Goal: Entertainment & Leisure: Consume media (video, audio)

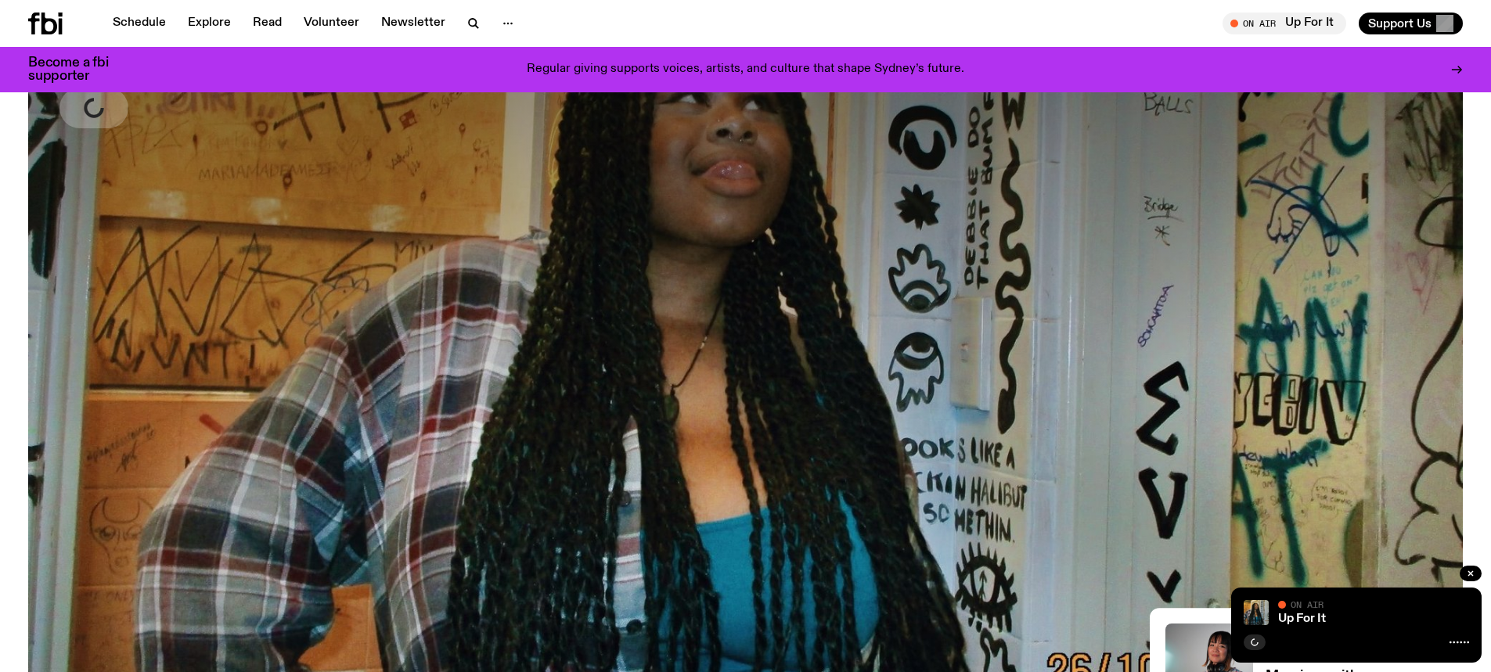
scroll to position [75, 0]
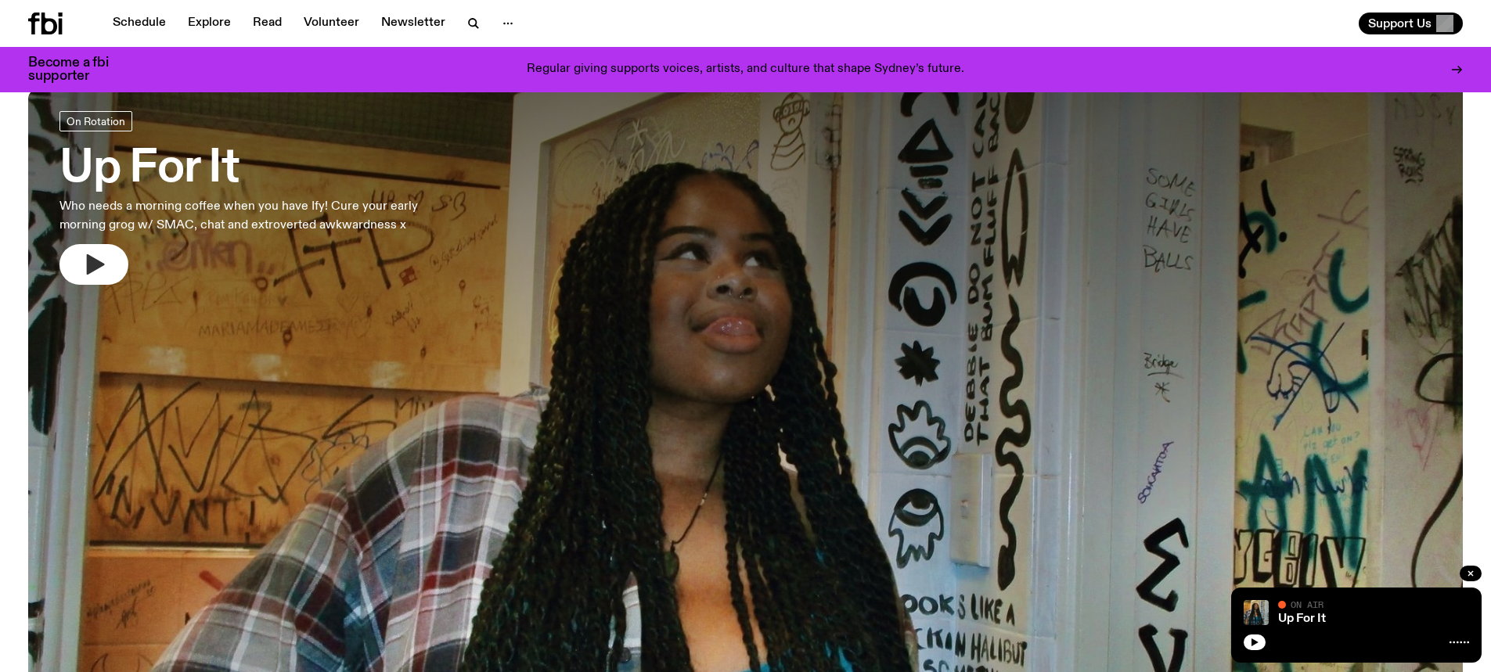
click at [110, 258] on button "button" at bounding box center [93, 264] width 69 height 41
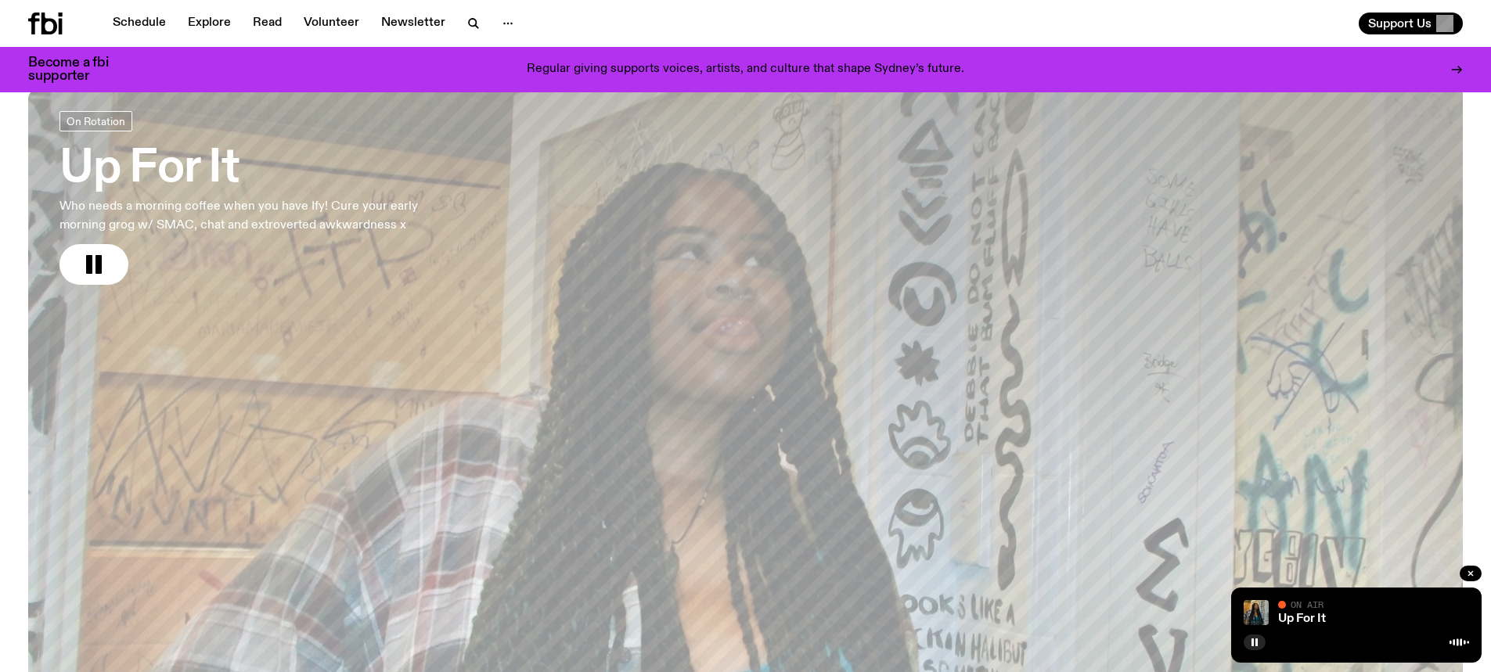
click at [153, 184] on h3 "Up For It" at bounding box center [259, 169] width 401 height 44
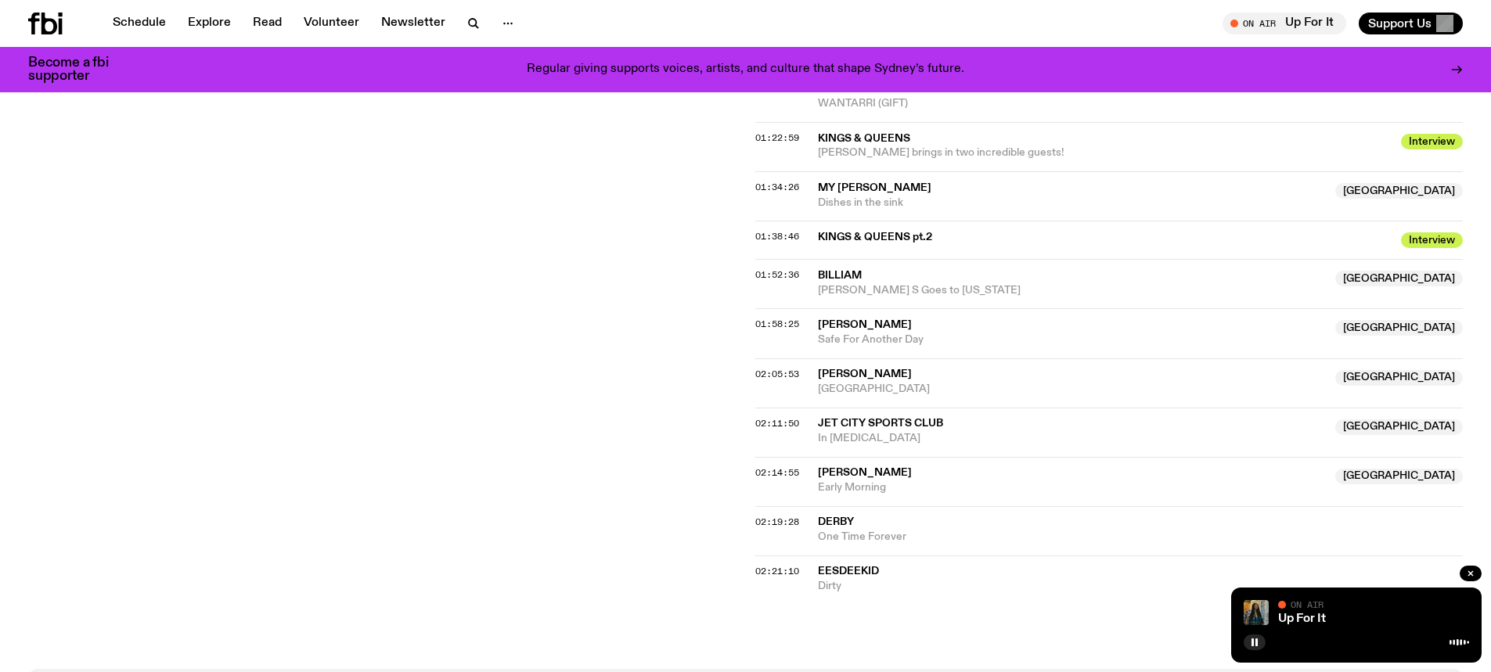
scroll to position [1405, 0]
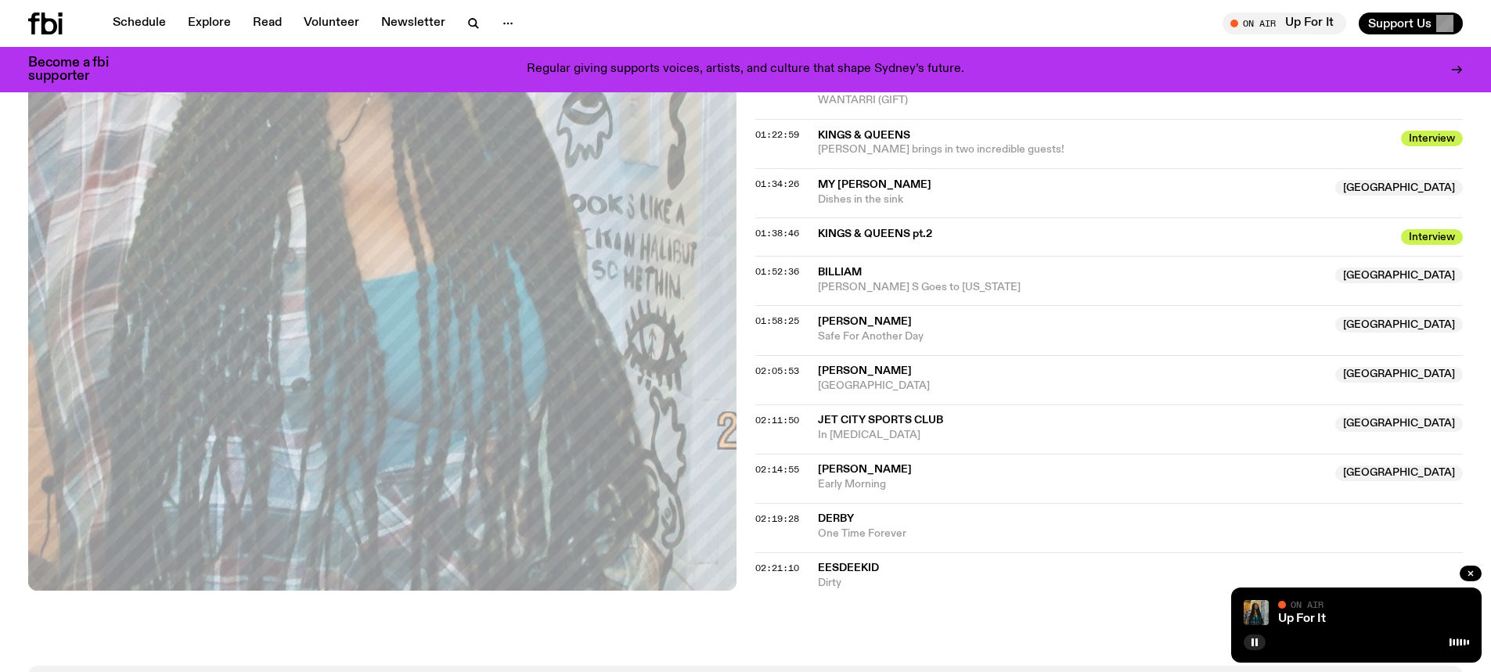
click at [829, 369] on span "BARBARA" at bounding box center [865, 370] width 94 height 11
click at [755, 405] on div "02:05:53 BARBARA NSW Darjeeling NSW" at bounding box center [1109, 429] width 708 height 49
click at [760, 369] on span "02:05:53" at bounding box center [777, 371] width 44 height 13
click at [761, 369] on span "02:05:53" at bounding box center [777, 371] width 44 height 13
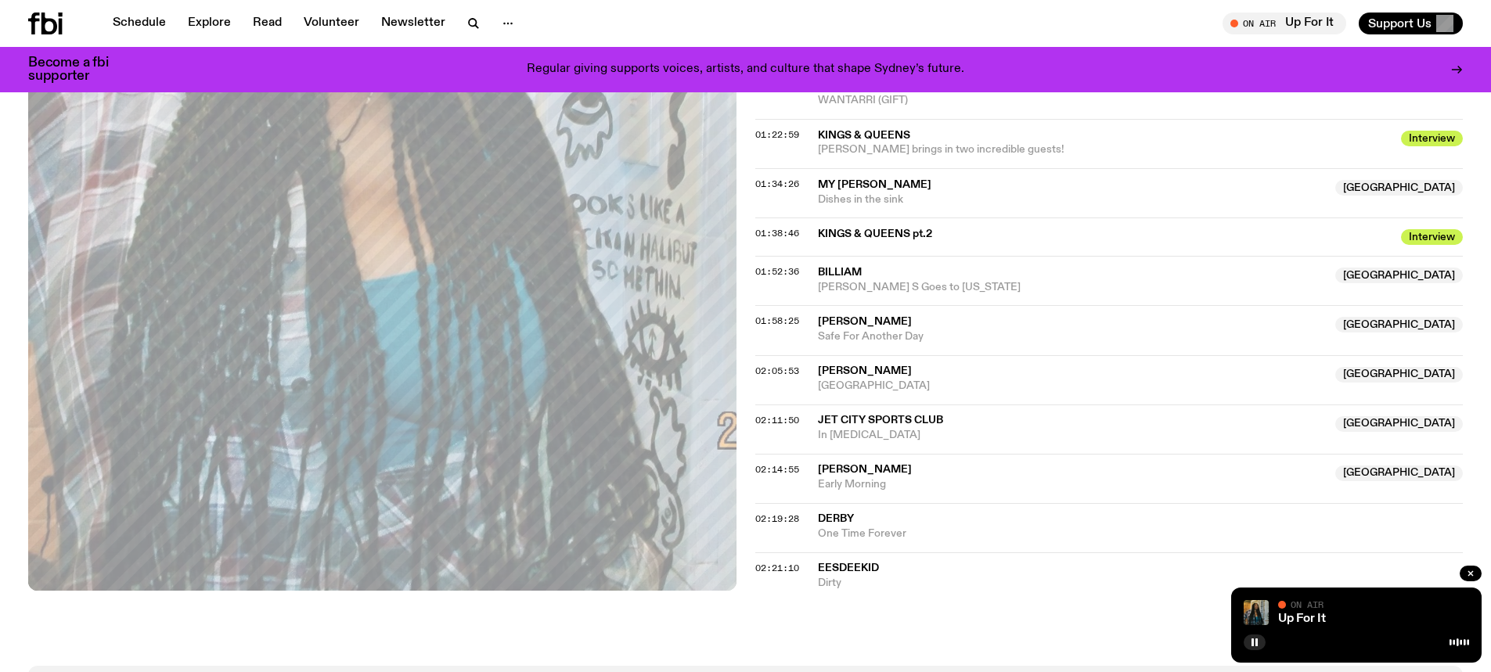
click at [761, 369] on span "02:05:53" at bounding box center [777, 371] width 44 height 13
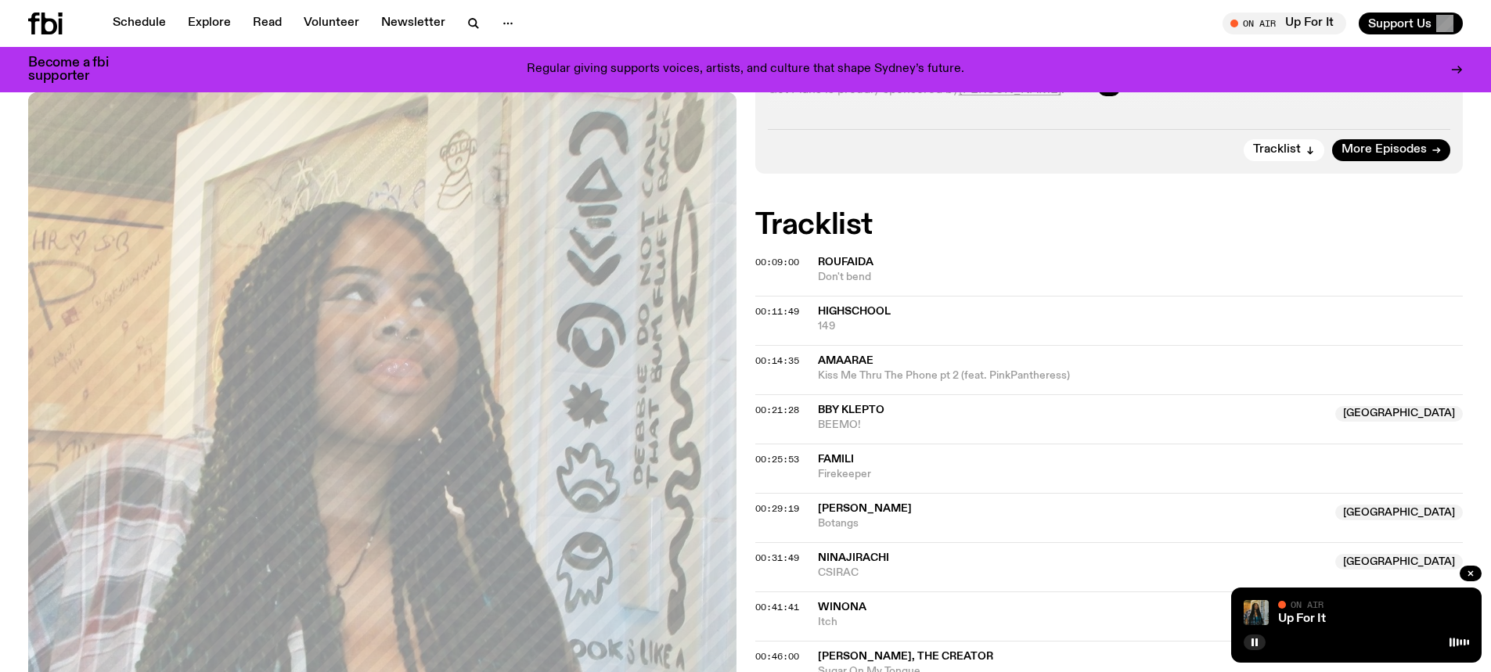
scroll to position [466, 0]
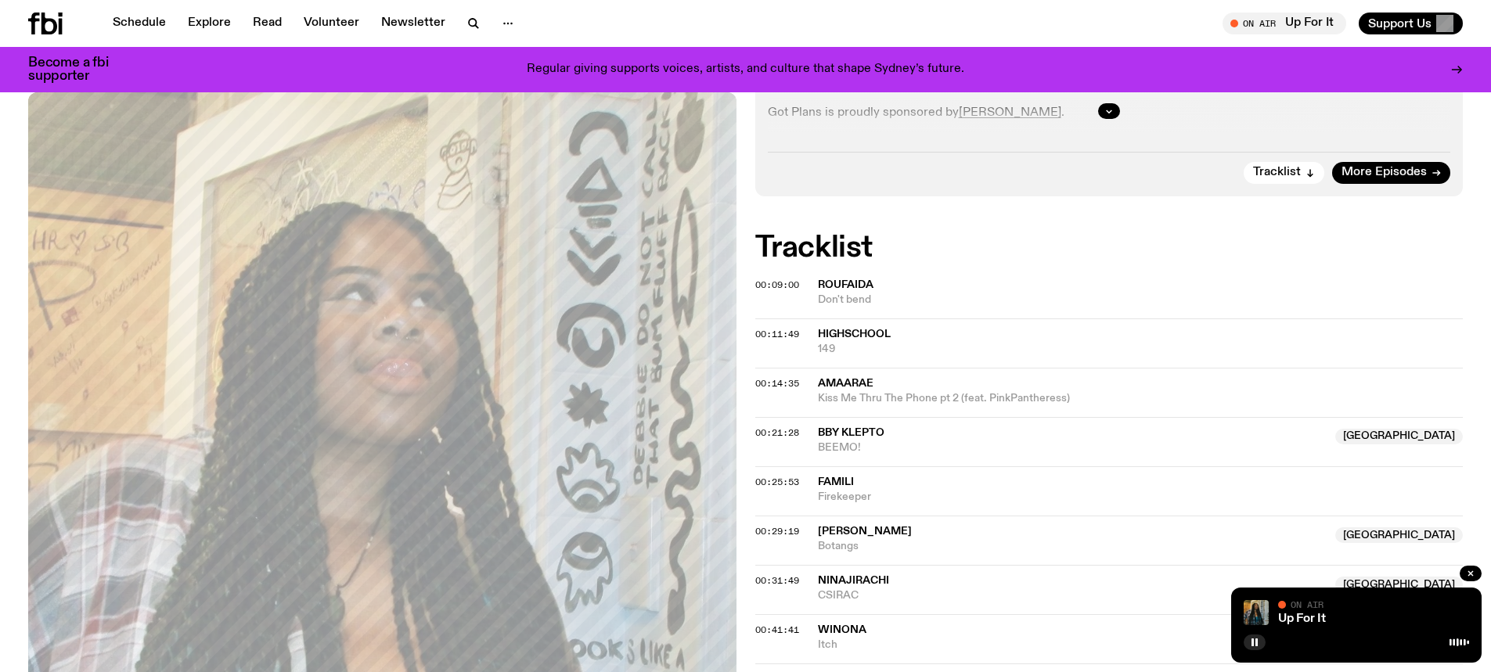
click at [1048, 293] on span "Don't bend" at bounding box center [1141, 300] width 646 height 15
click at [849, 287] on span "Roufaida" at bounding box center [846, 284] width 56 height 11
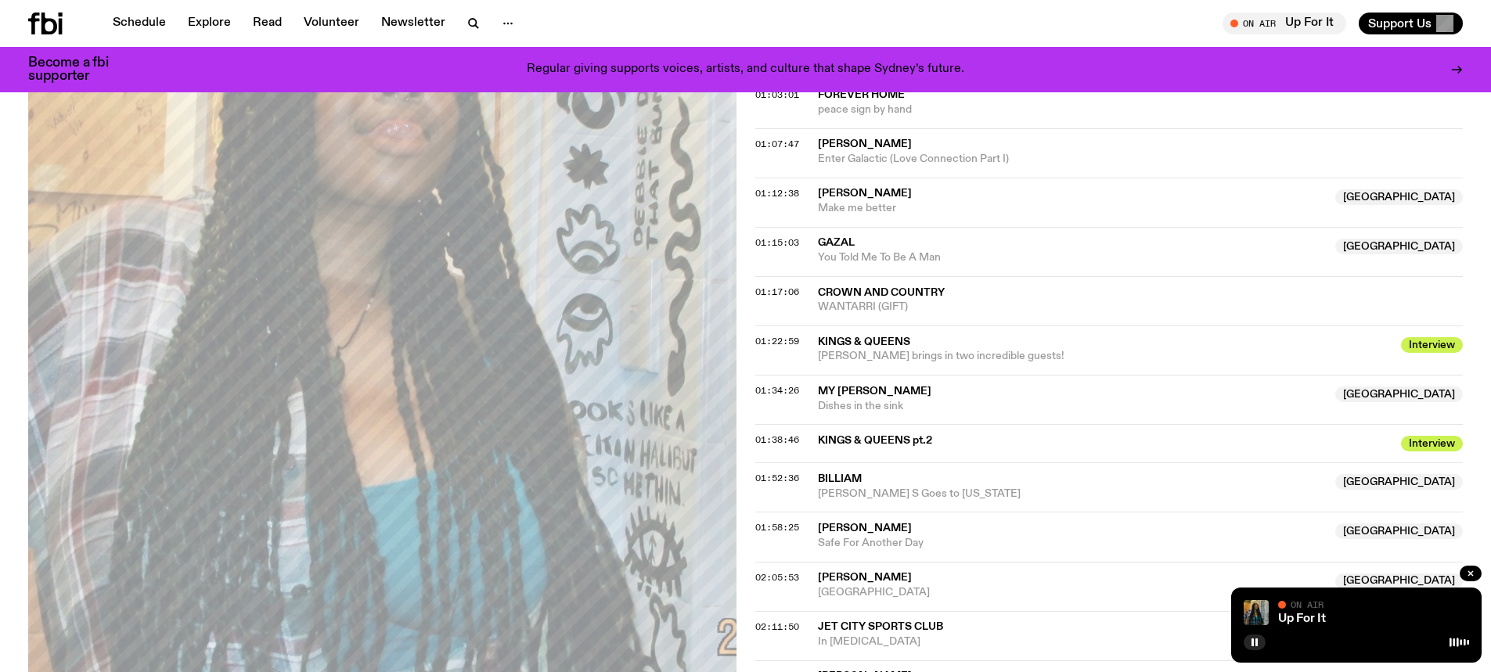
scroll to position [1248, 0]
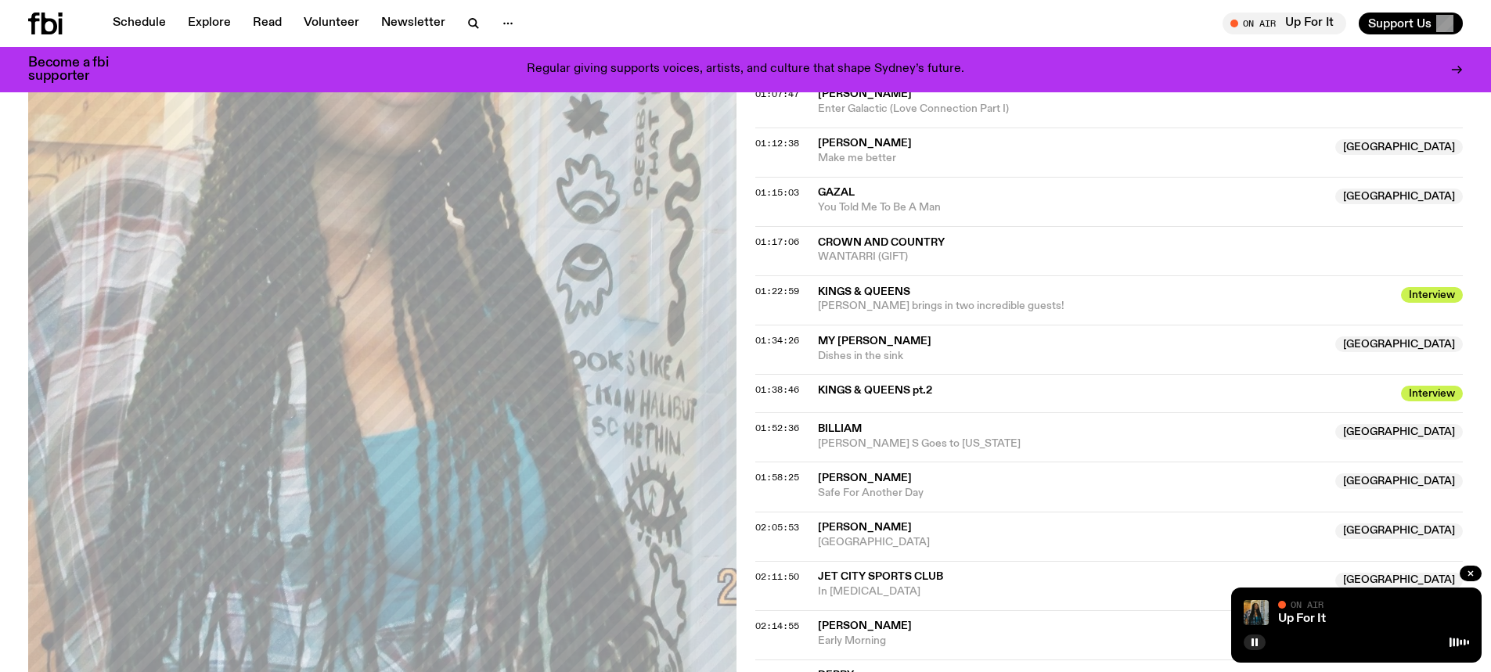
click at [843, 527] on span "BARBARA" at bounding box center [865, 527] width 94 height 11
click at [843, 527] on div "Copied" at bounding box center [851, 534] width 42 height 15
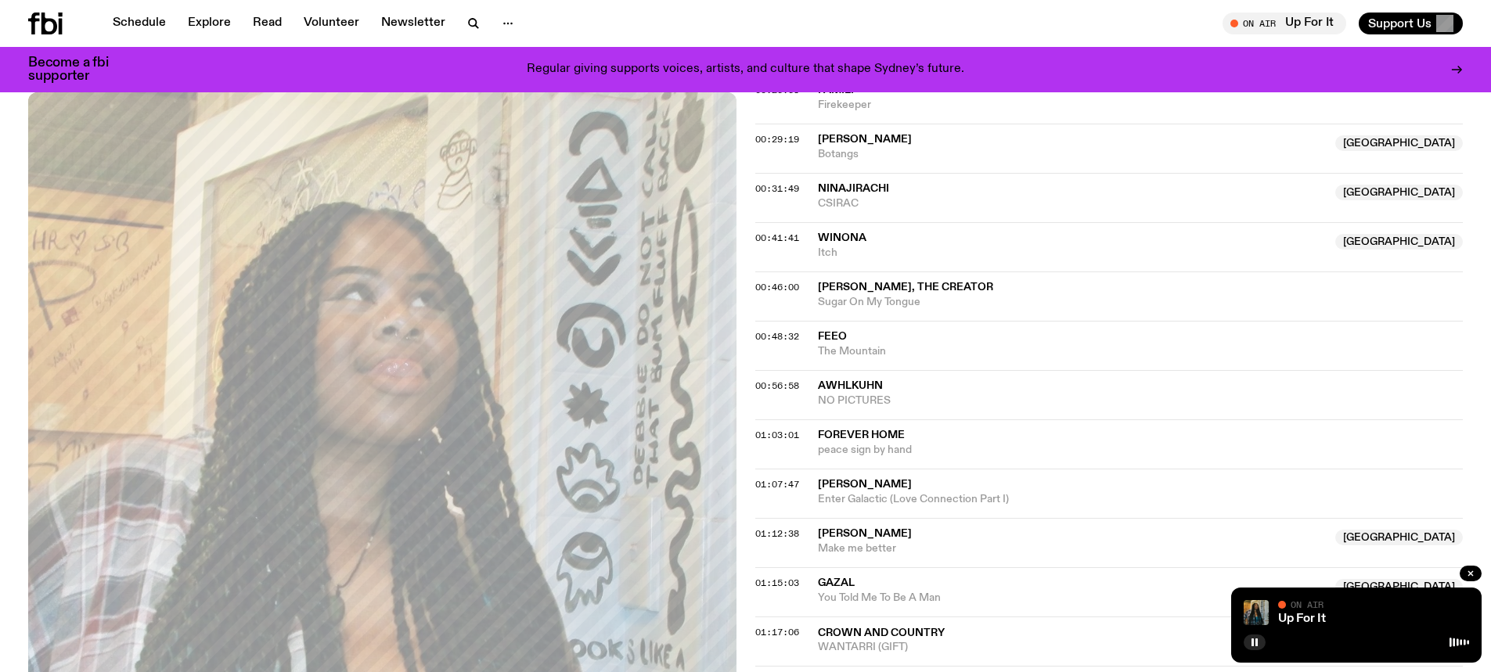
scroll to position [857, 0]
click at [138, 26] on link "Schedule" at bounding box center [139, 24] width 72 height 22
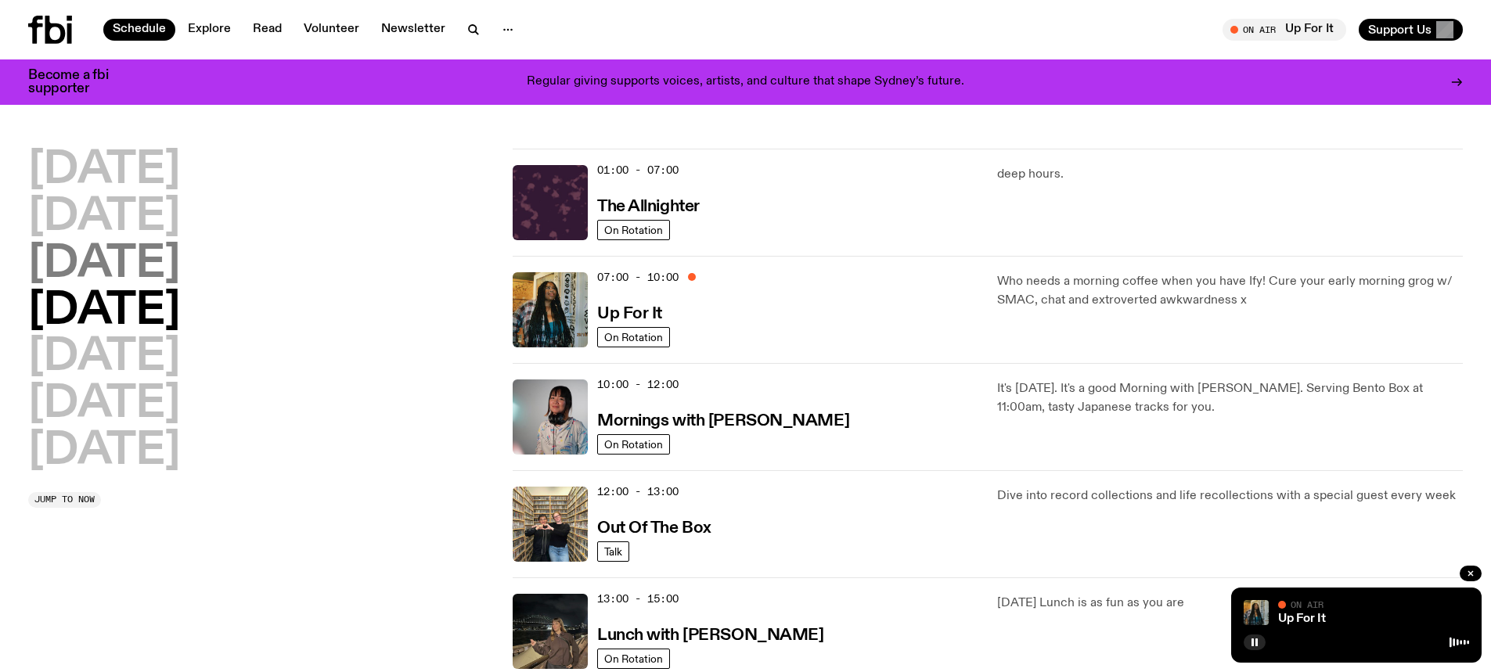
click at [171, 247] on h2 "[DATE]" at bounding box center [104, 265] width 152 height 44
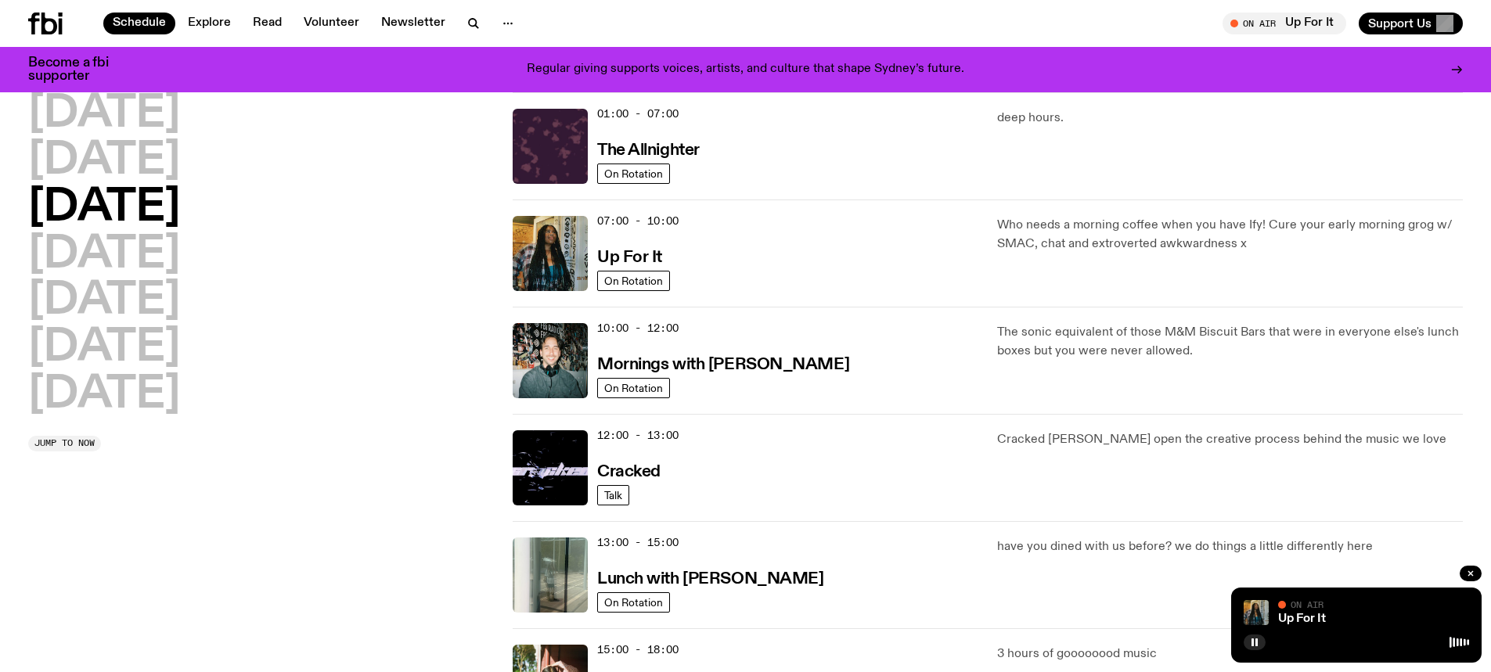
scroll to position [513, 0]
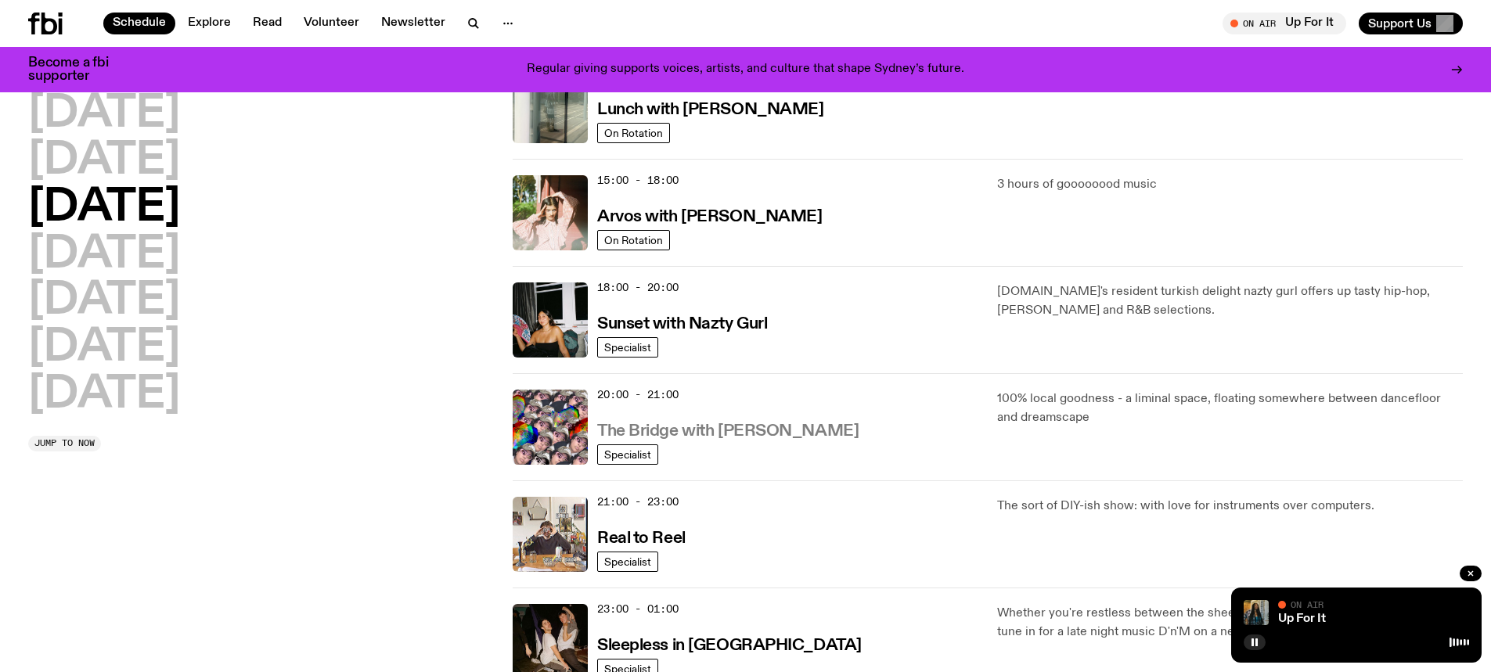
click at [713, 423] on h3 "The Bridge with Diana Kalkoul" at bounding box center [727, 431] width 261 height 16
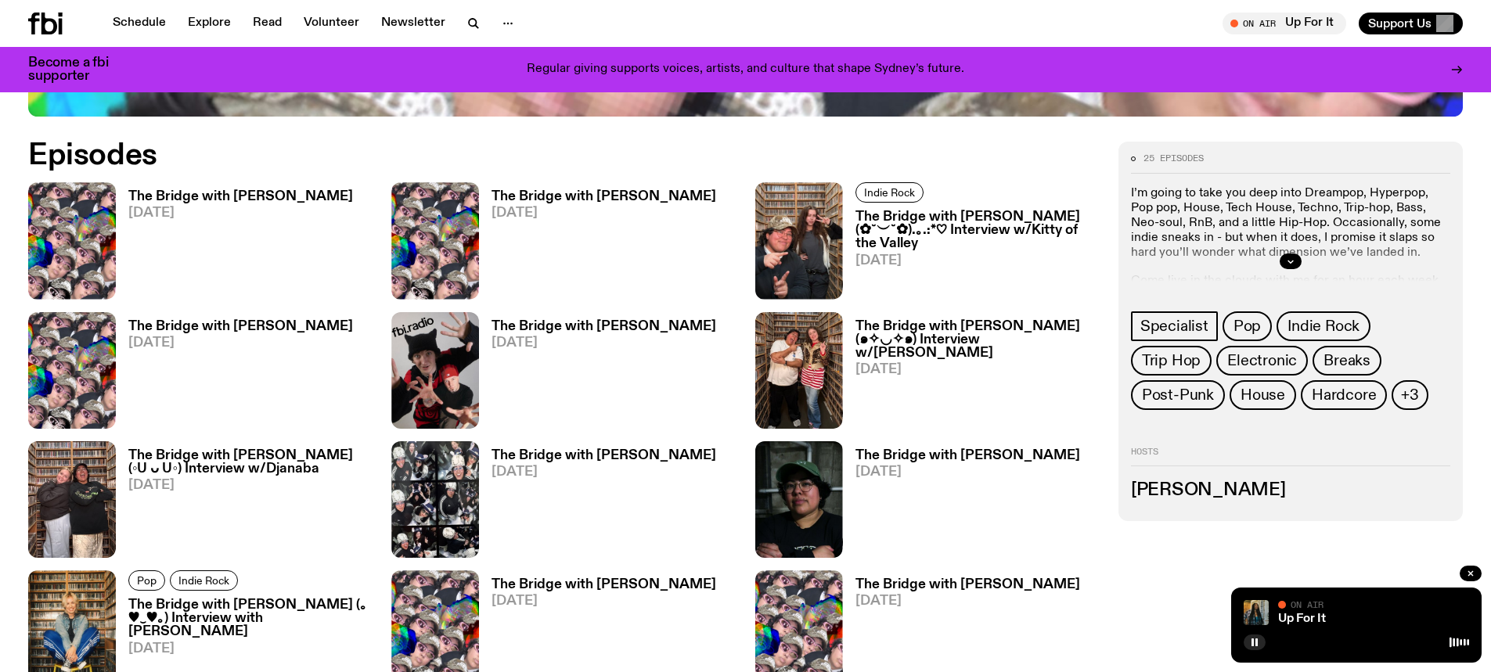
scroll to position [757, 0]
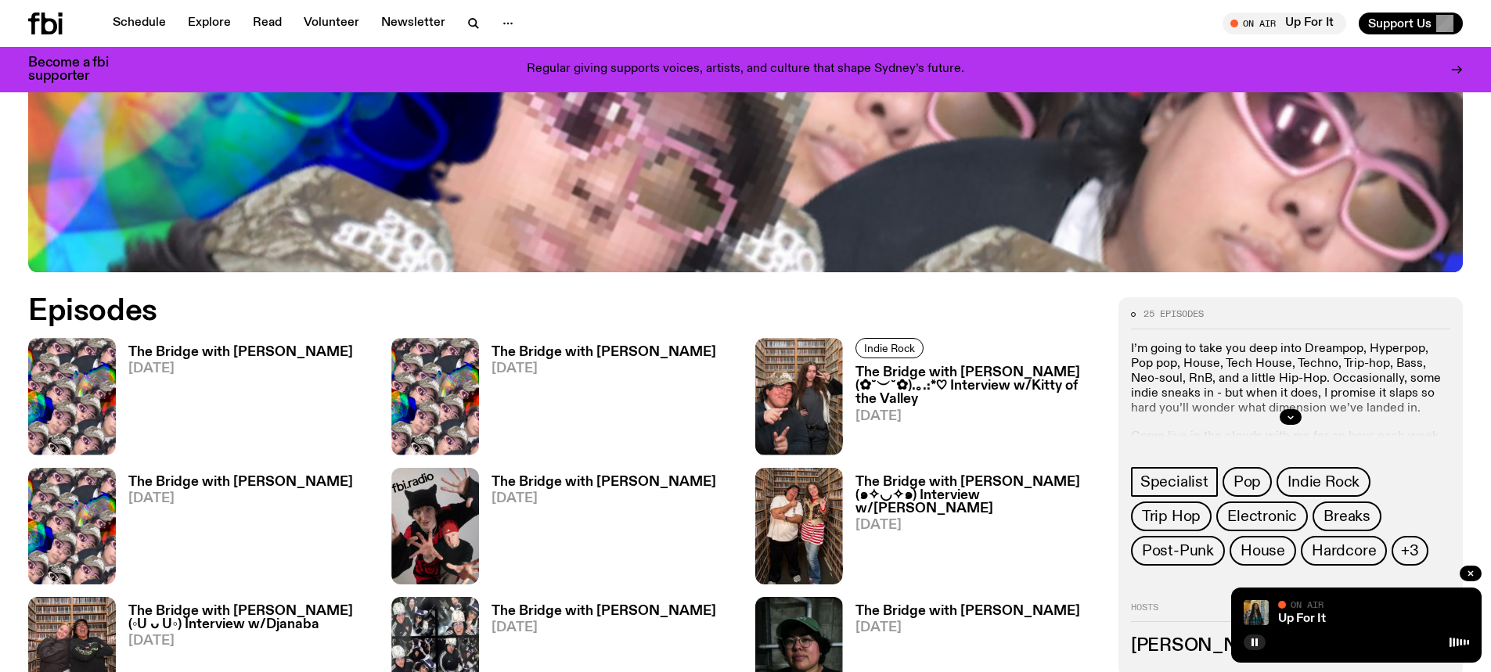
click at [275, 369] on span "20.08.25" at bounding box center [240, 368] width 225 height 13
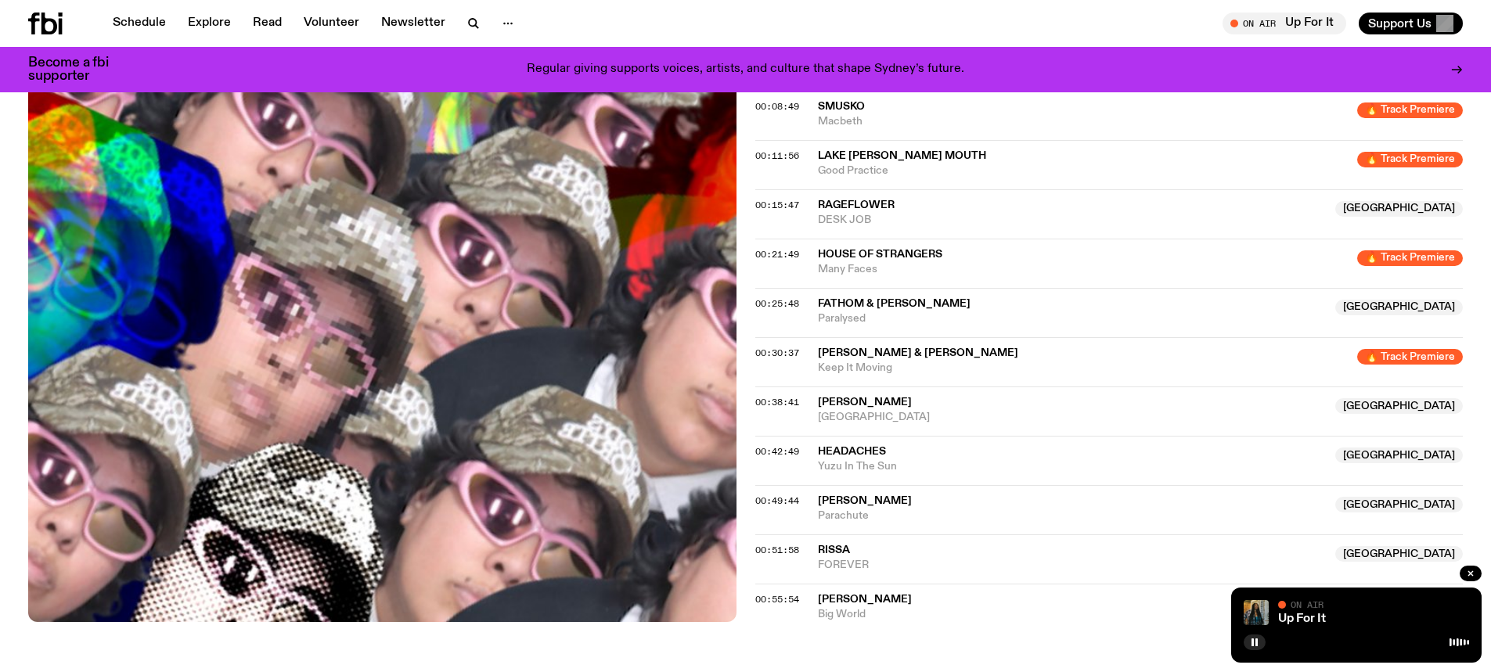
scroll to position [616, 0]
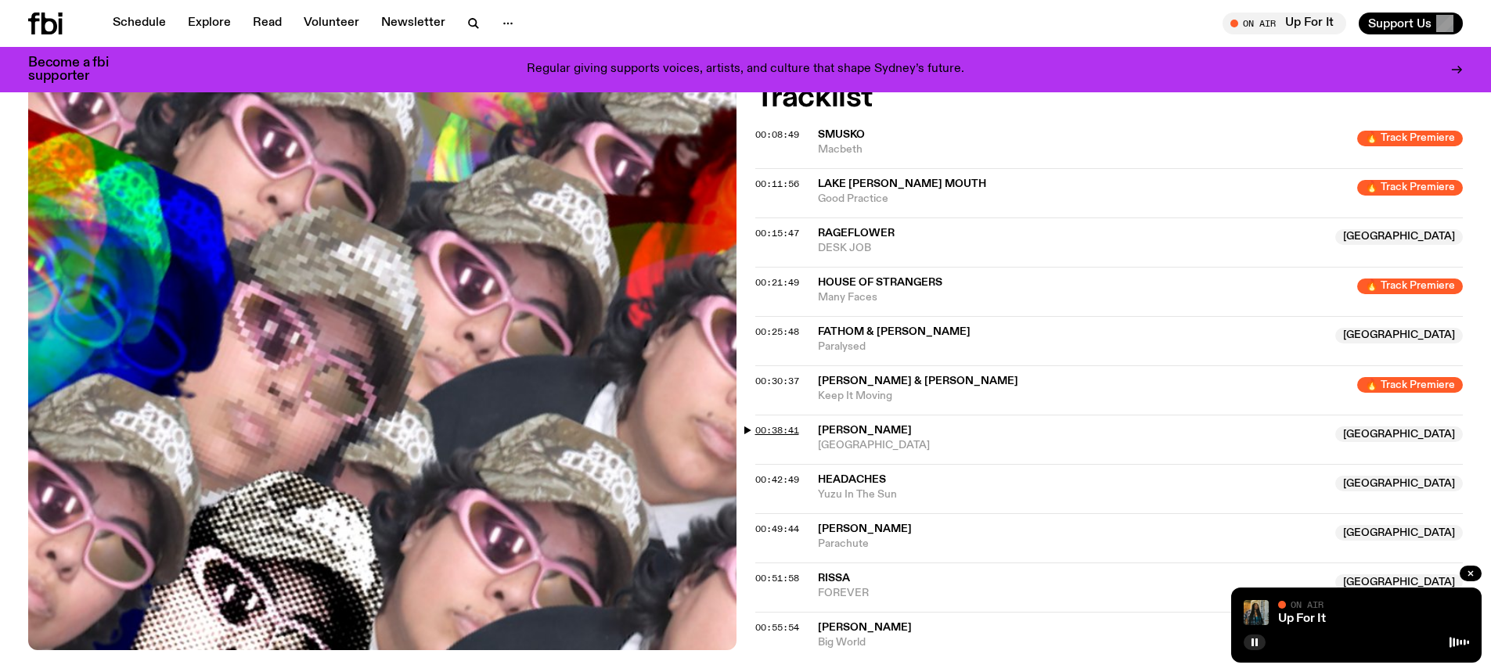
click at [766, 429] on span "00:38:41" at bounding box center [777, 430] width 44 height 13
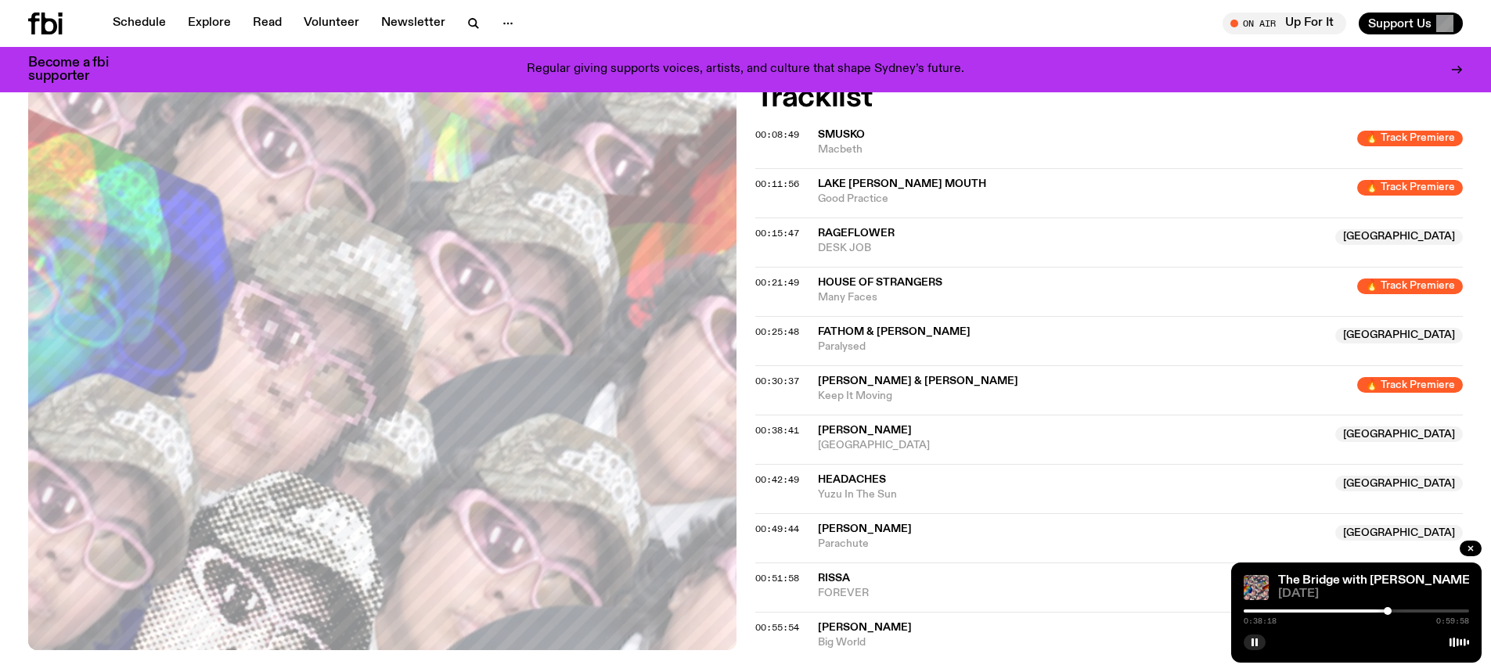
click at [1387, 610] on div at bounding box center [1388, 611] width 8 height 8
click at [1384, 613] on div at bounding box center [1385, 611] width 8 height 8
click at [56, 23] on icon at bounding box center [49, 24] width 16 height 22
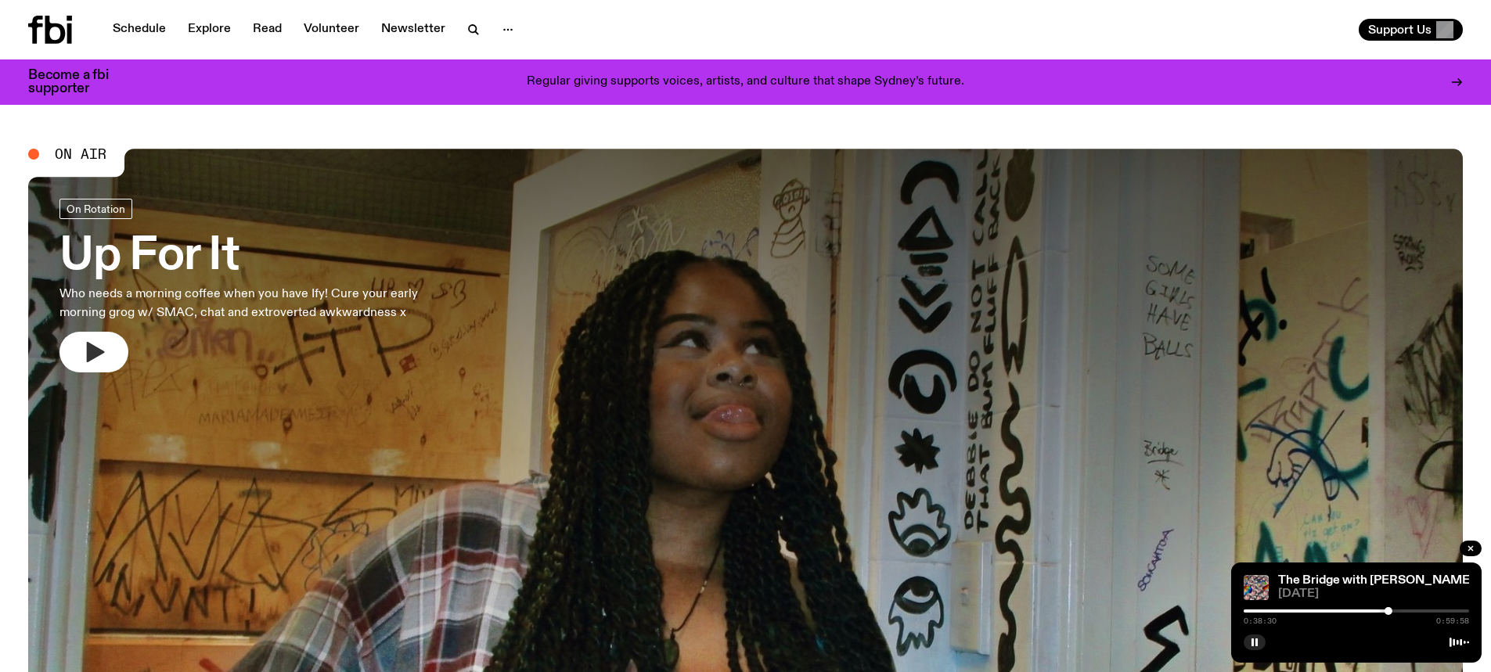
click at [95, 346] on icon "button" at bounding box center [93, 352] width 25 height 25
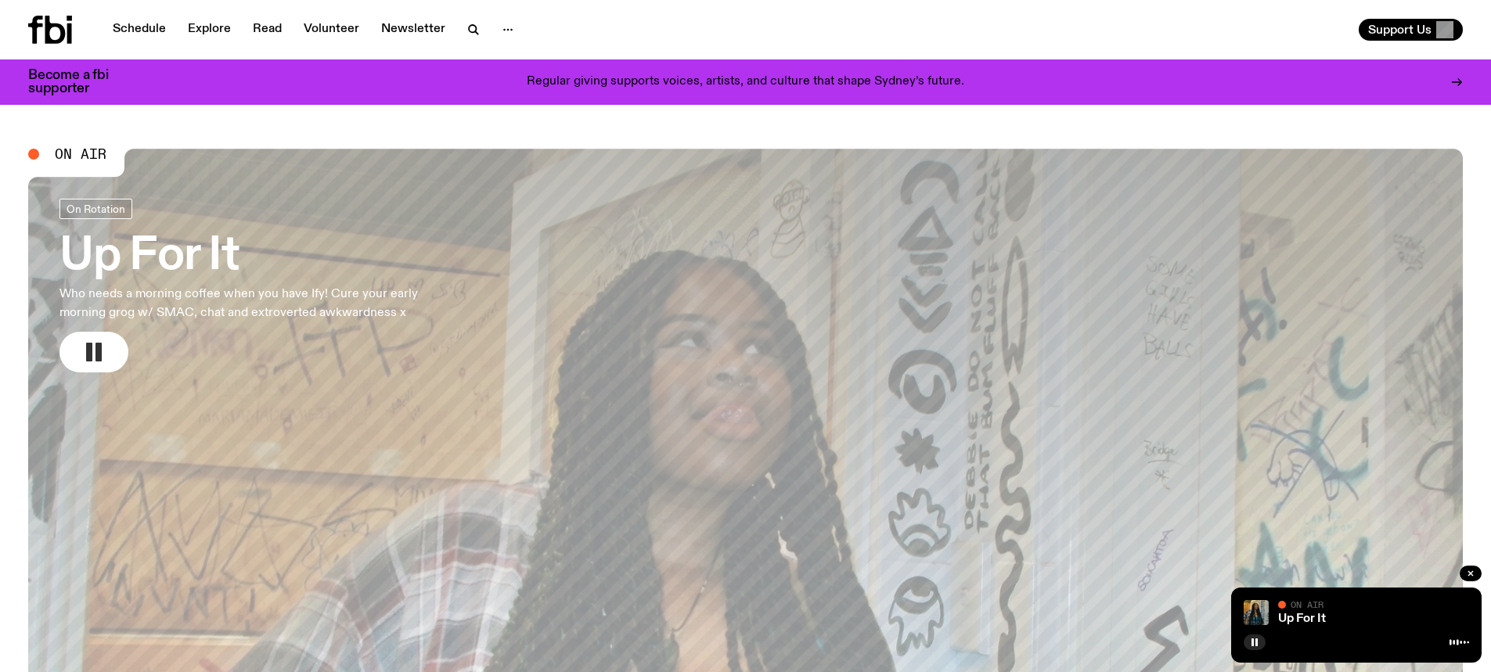
click at [168, 265] on h3 "Up For It" at bounding box center [259, 257] width 401 height 44
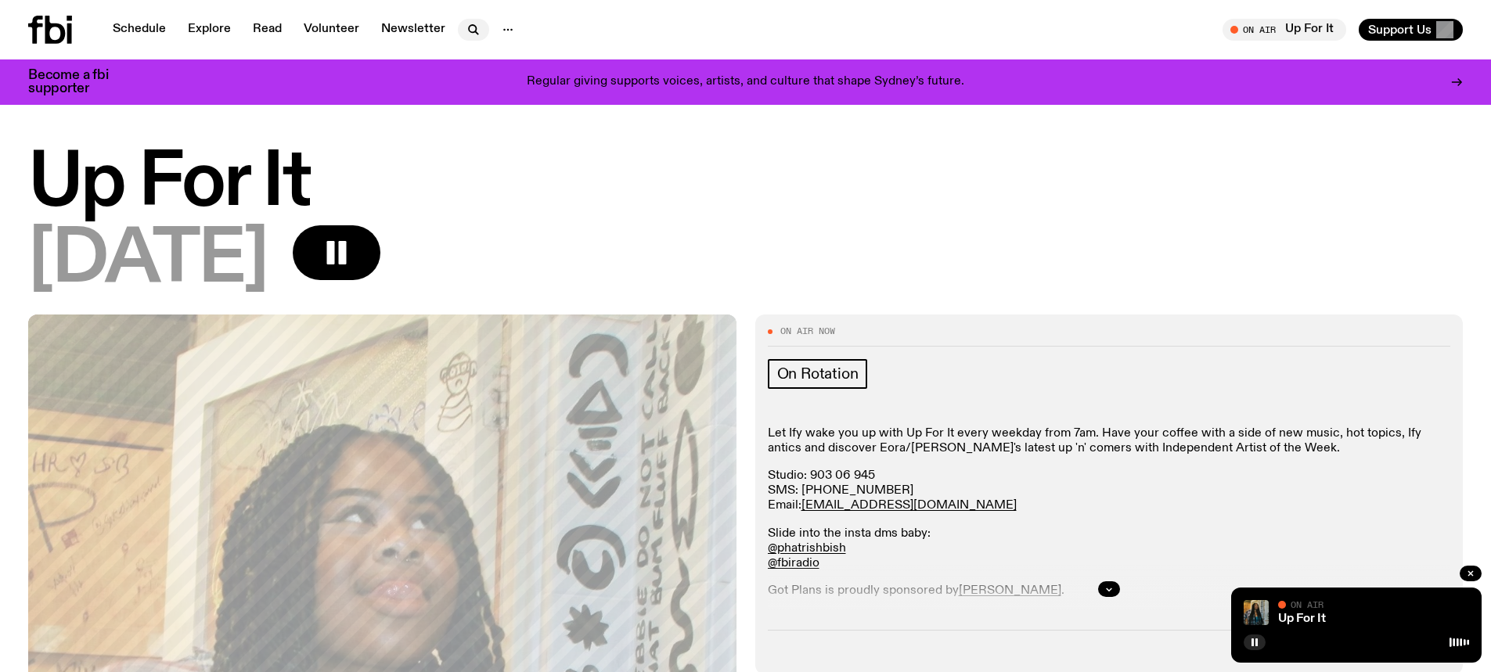
click at [468, 26] on icon "button" at bounding box center [473, 29] width 19 height 19
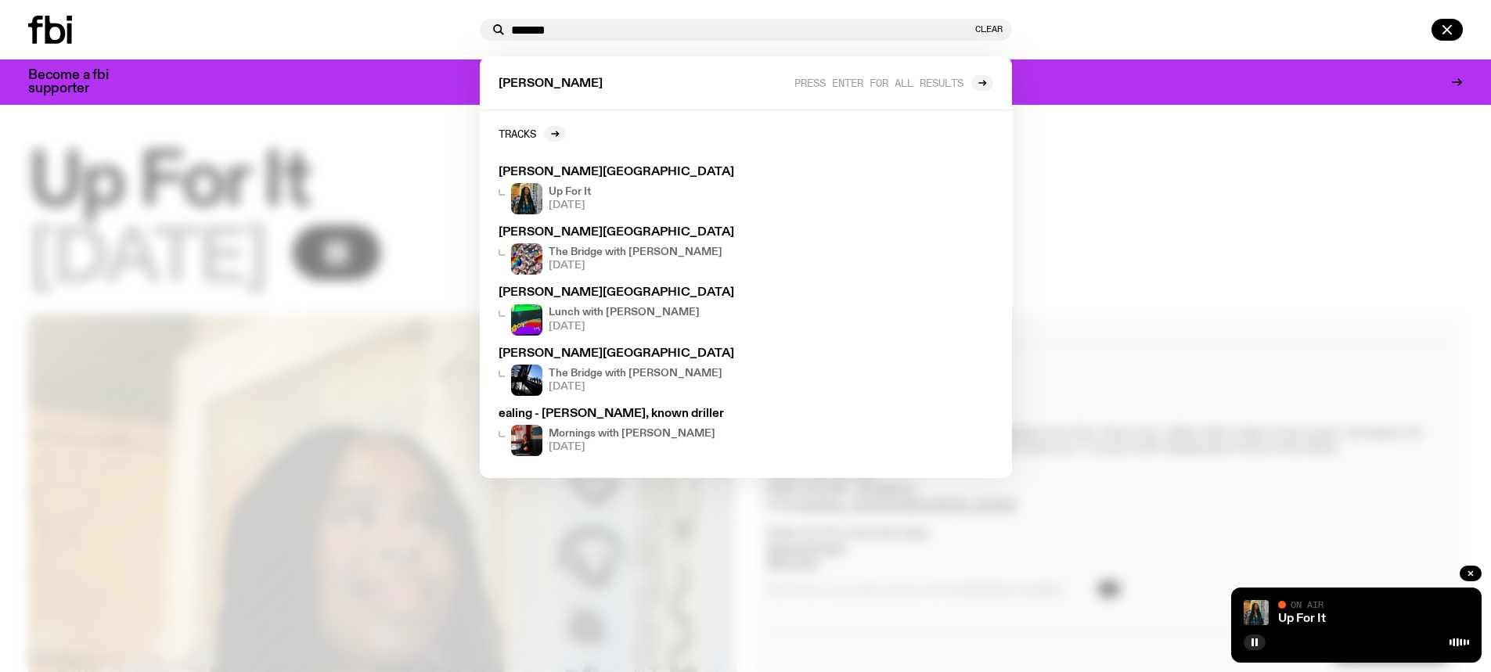
type input "*******"
click at [48, 23] on icon at bounding box center [55, 30] width 20 height 28
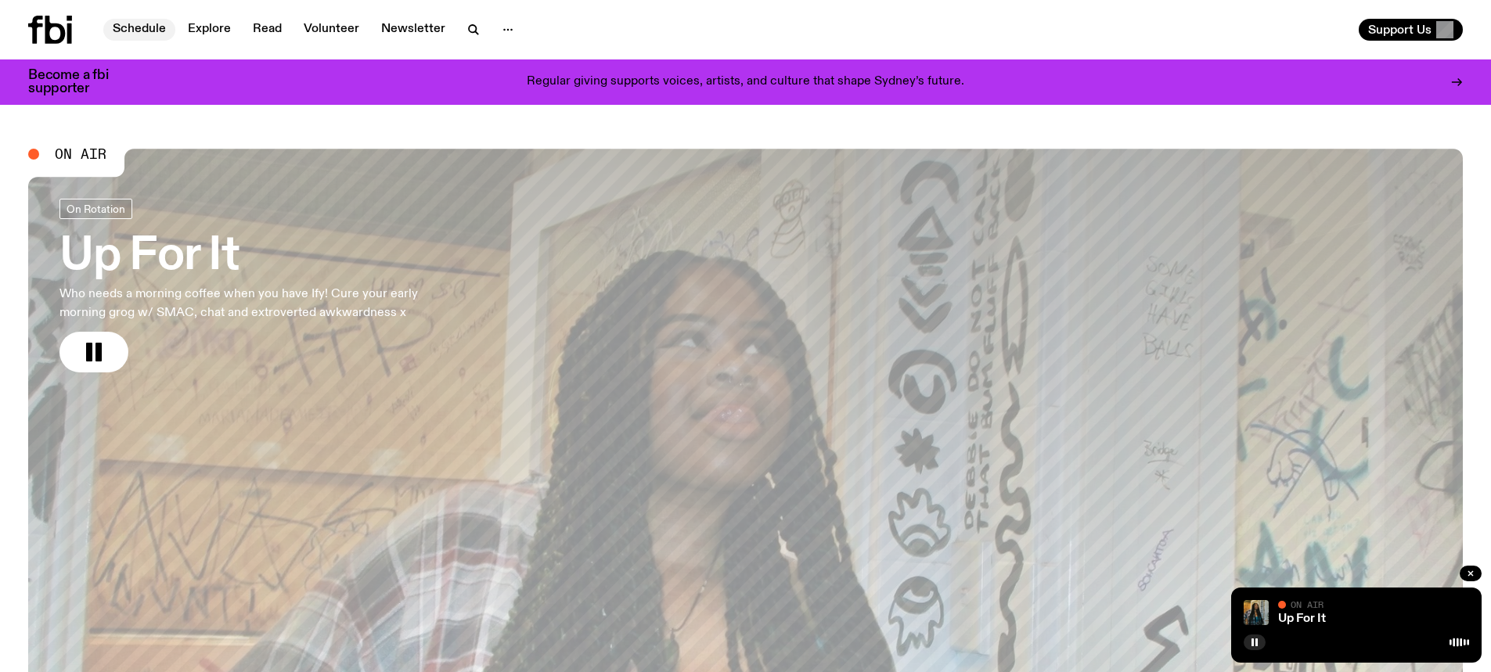
click at [124, 20] on link "Schedule" at bounding box center [139, 30] width 72 height 22
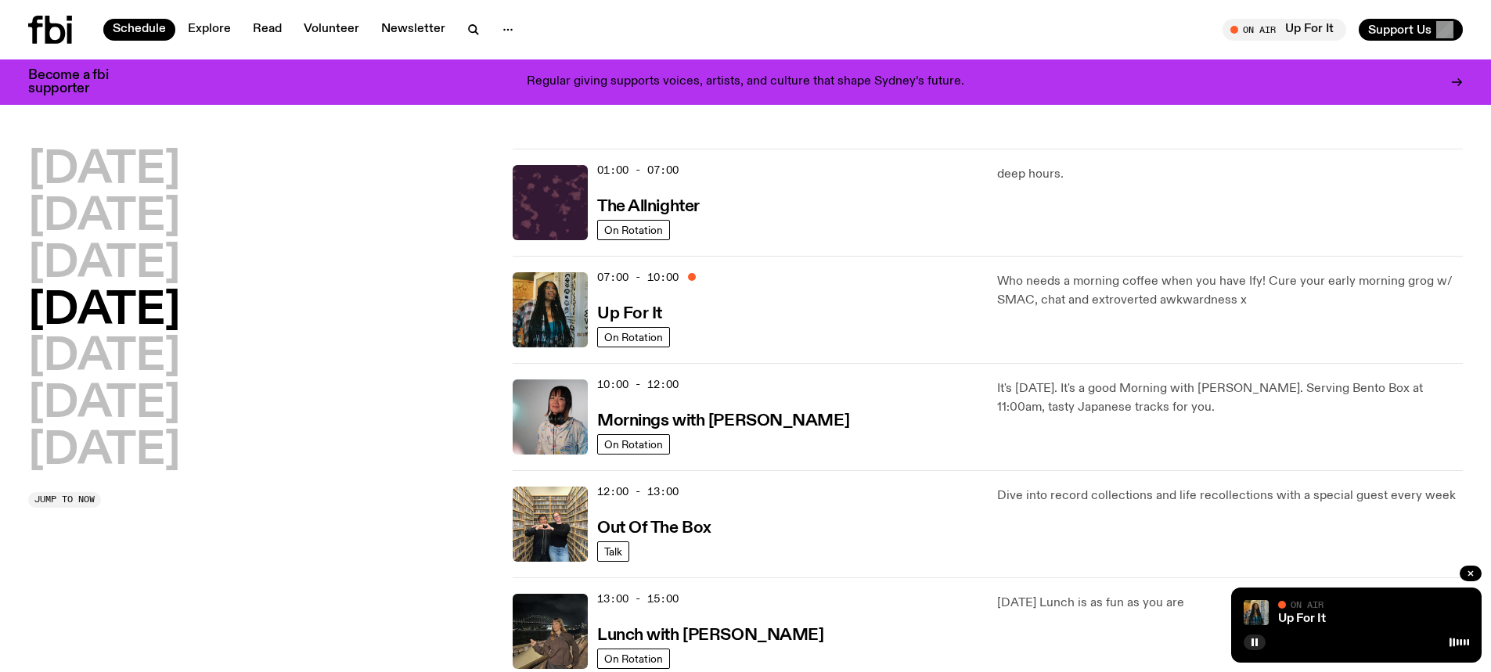
click at [336, 612] on div "Monday Tuesday Wednesday Thursday Friday Saturday Sunday Jump to now" at bounding box center [261, 685] width 466 height 1073
click at [621, 304] on link "Up For It" at bounding box center [629, 313] width 65 height 20
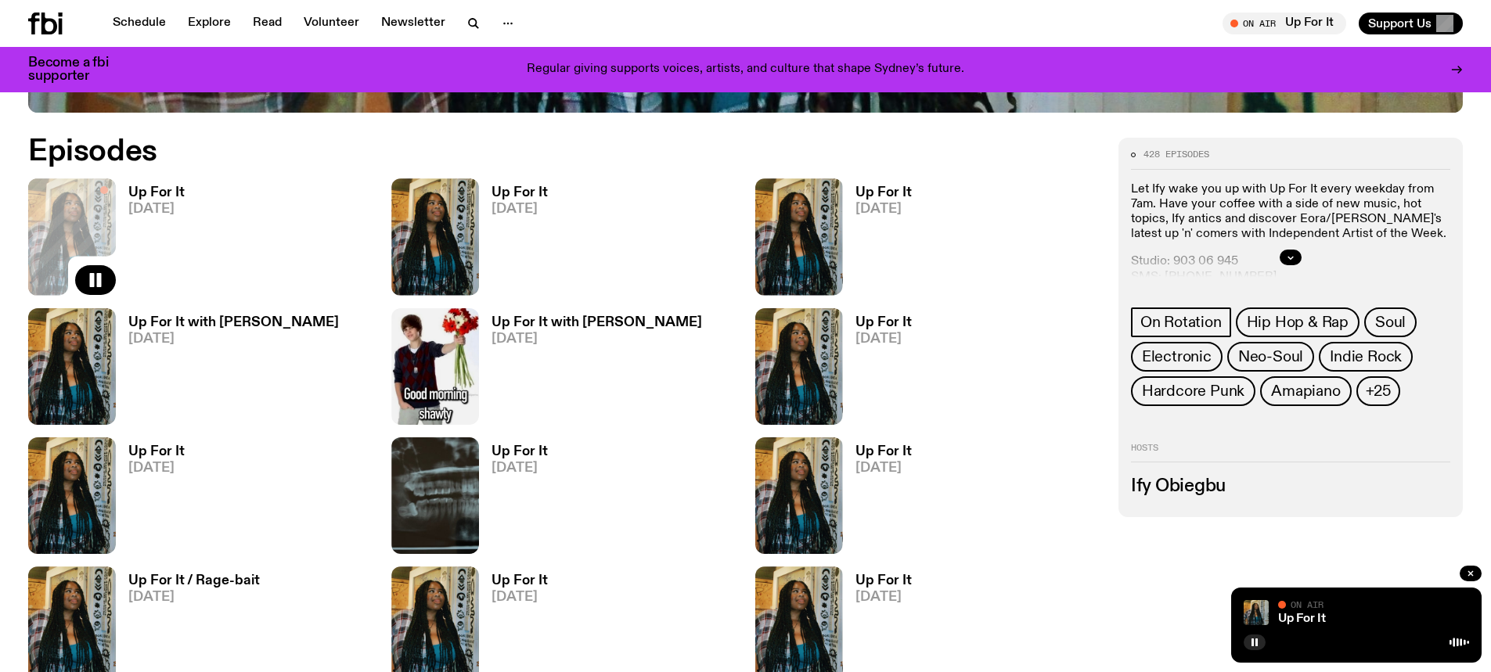
scroll to position [930, 0]
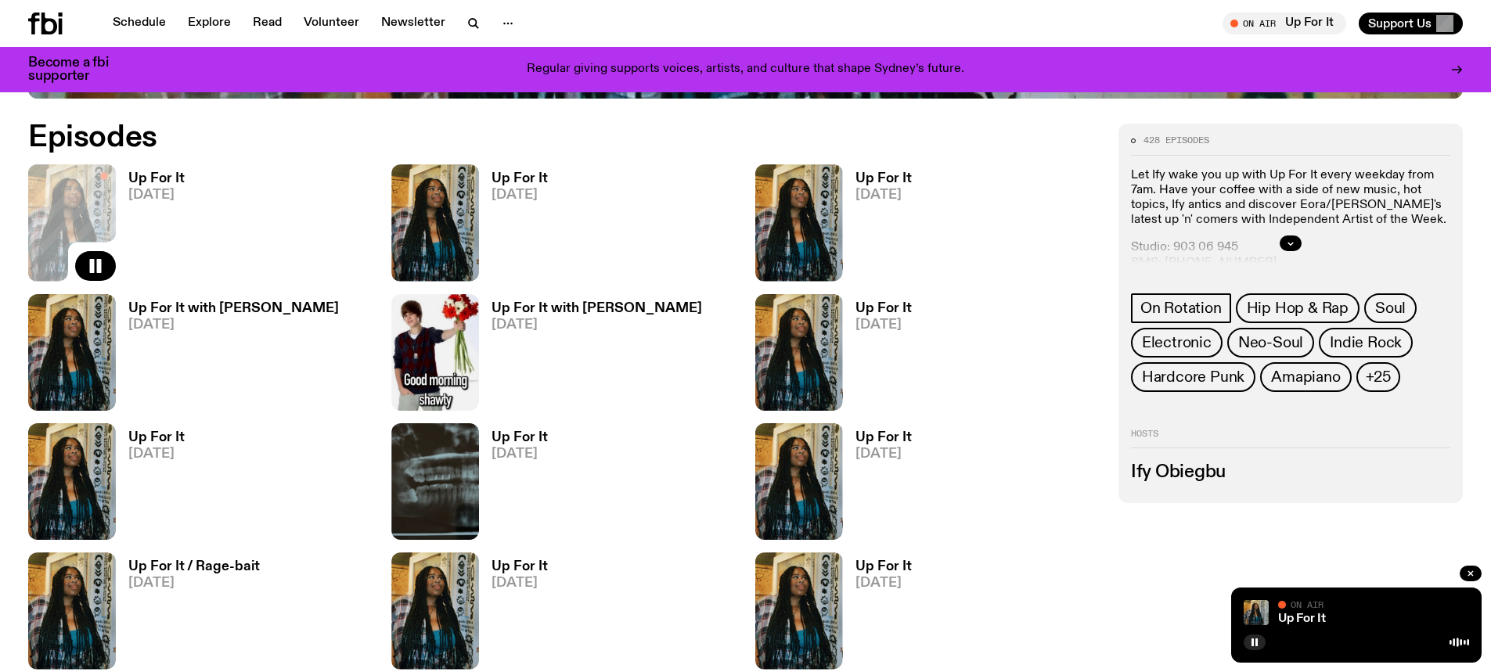
click at [129, 184] on h3 "Up For It" at bounding box center [156, 178] width 56 height 13
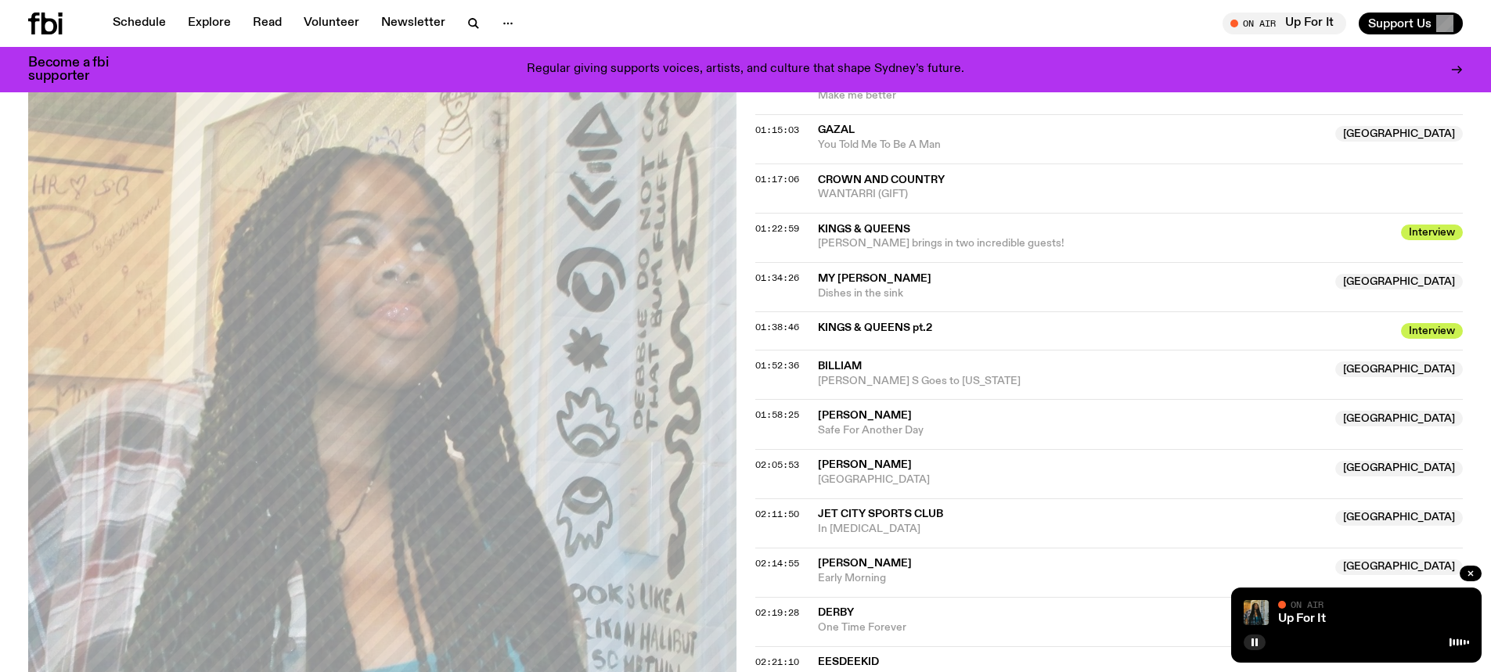
scroll to position [1240, 0]
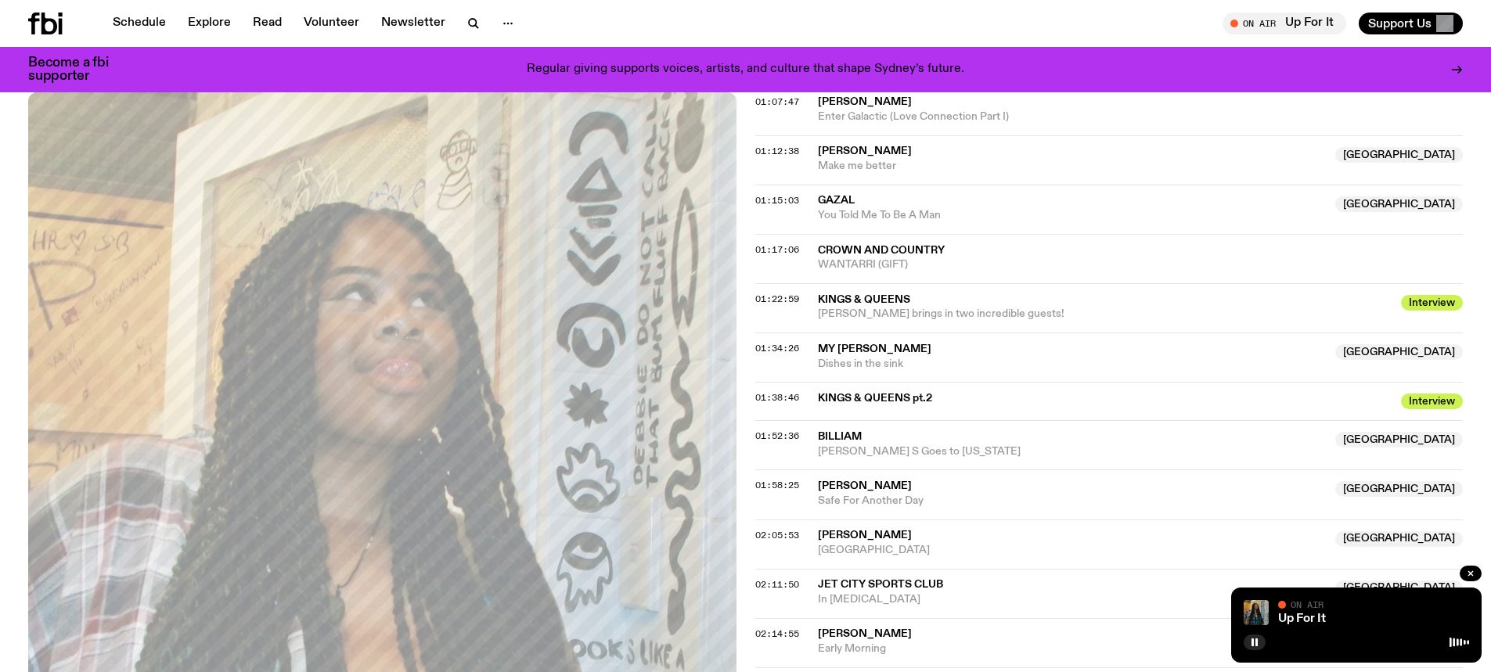
click at [32, 31] on icon at bounding box center [33, 24] width 11 height 22
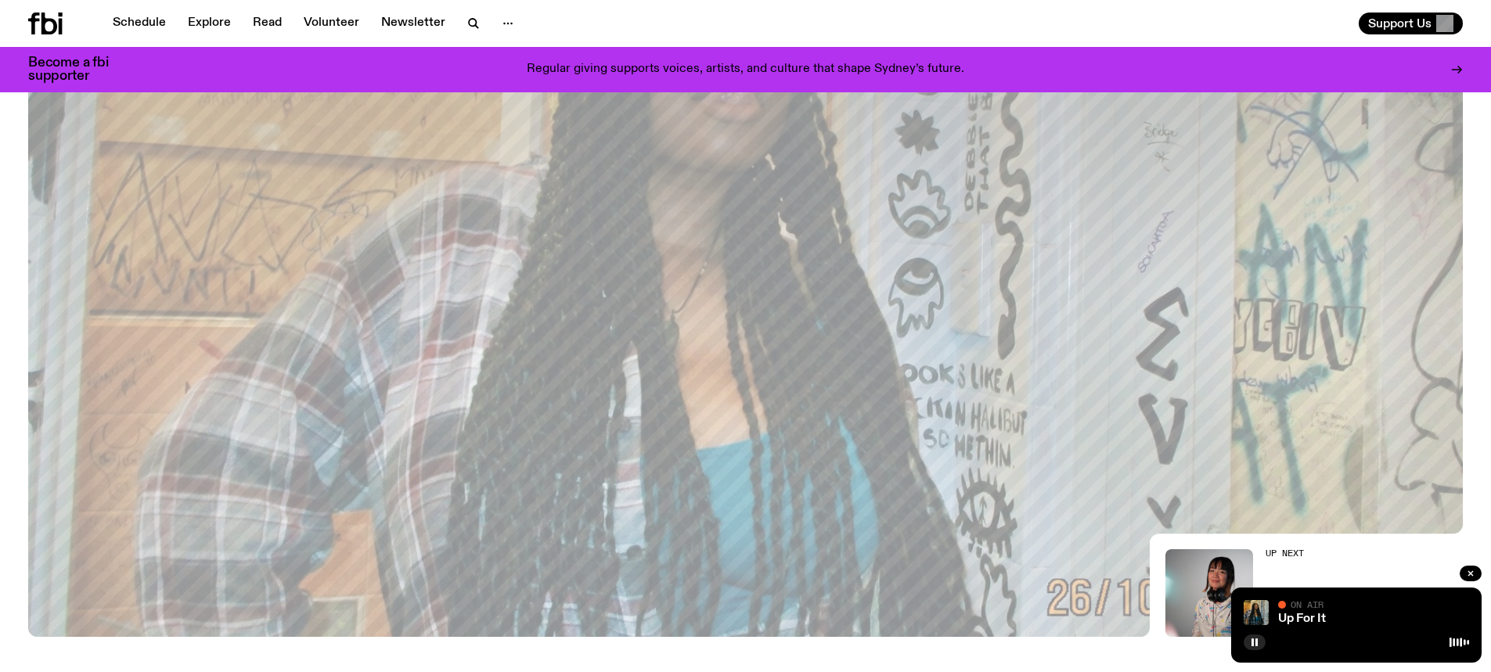
scroll to position [73, 0]
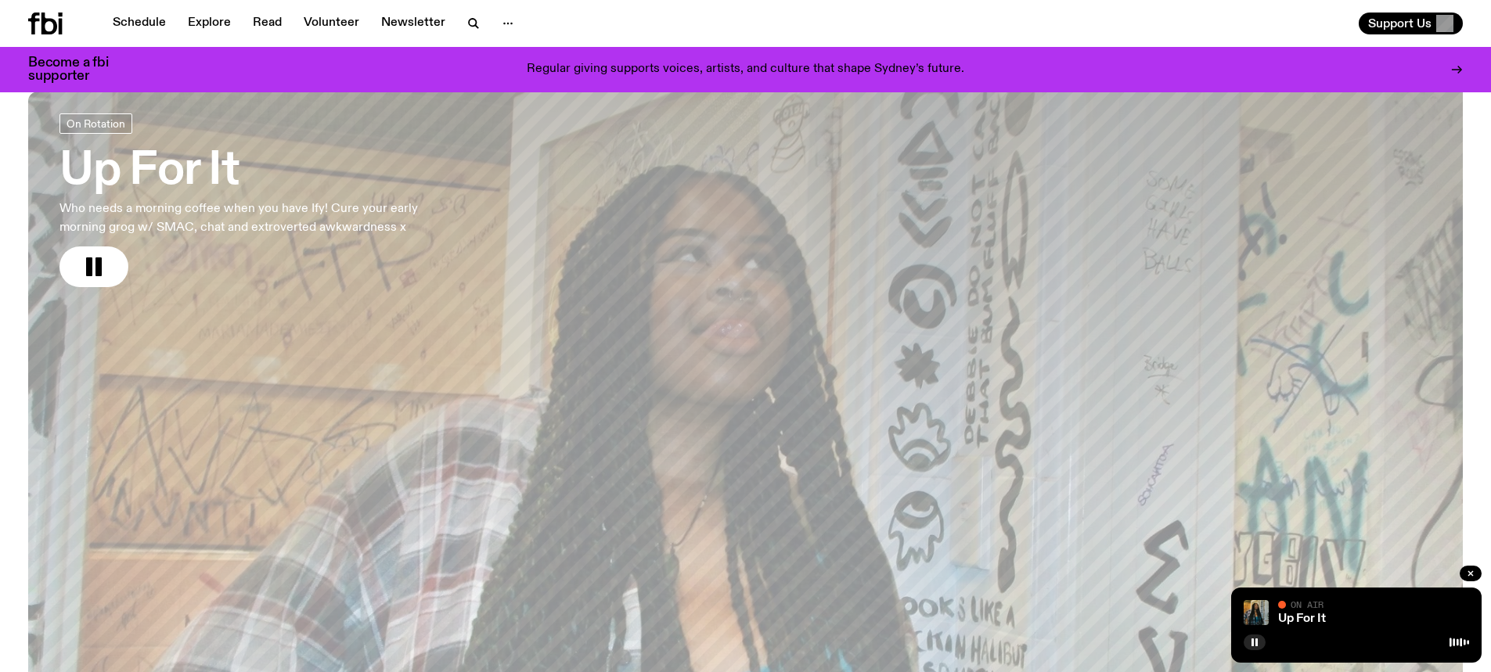
click at [156, 172] on h3 "Up For It" at bounding box center [259, 171] width 401 height 44
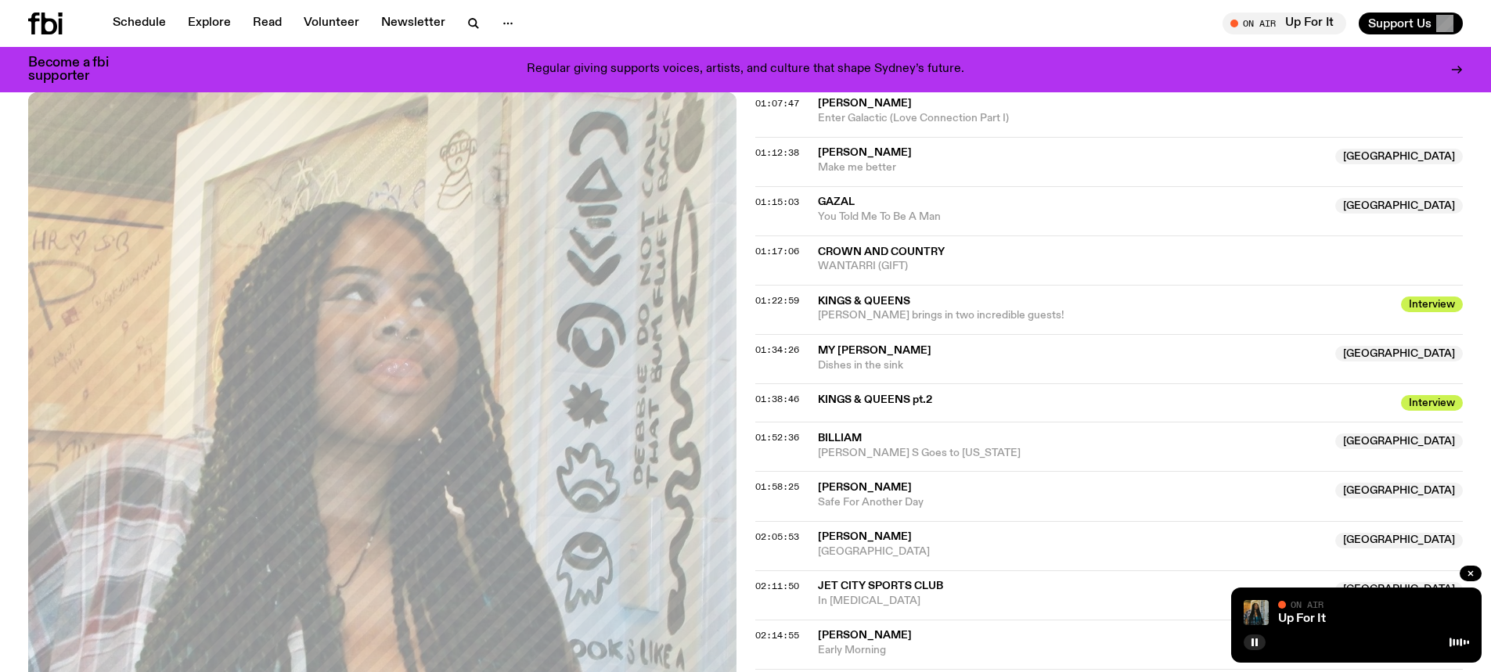
scroll to position [1240, 0]
click at [761, 535] on span "02:05:53" at bounding box center [777, 536] width 44 height 13
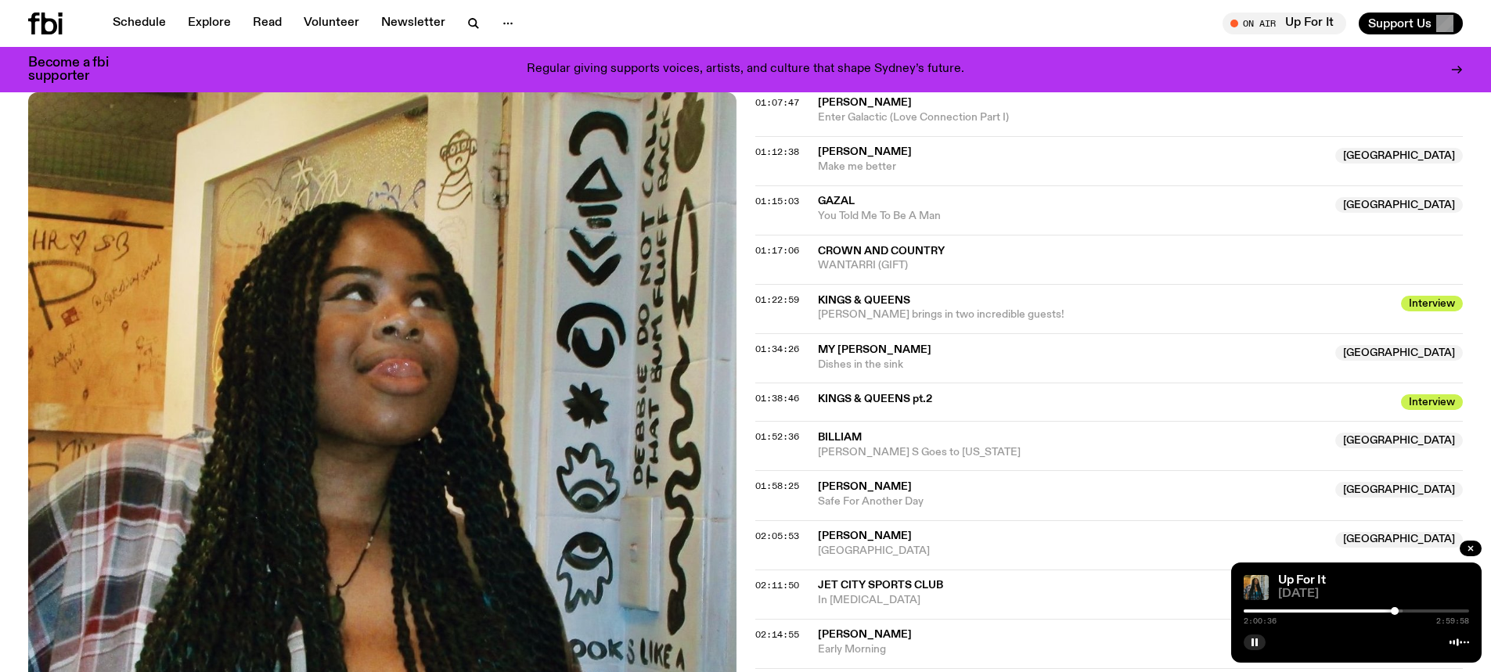
click at [1395, 612] on div at bounding box center [1395, 611] width 8 height 8
click at [1397, 613] on div at bounding box center [1397, 611] width 8 height 8
click at [1254, 642] on rect "button" at bounding box center [1252, 643] width 2 height 8
click at [37, 15] on icon at bounding box center [33, 24] width 11 height 22
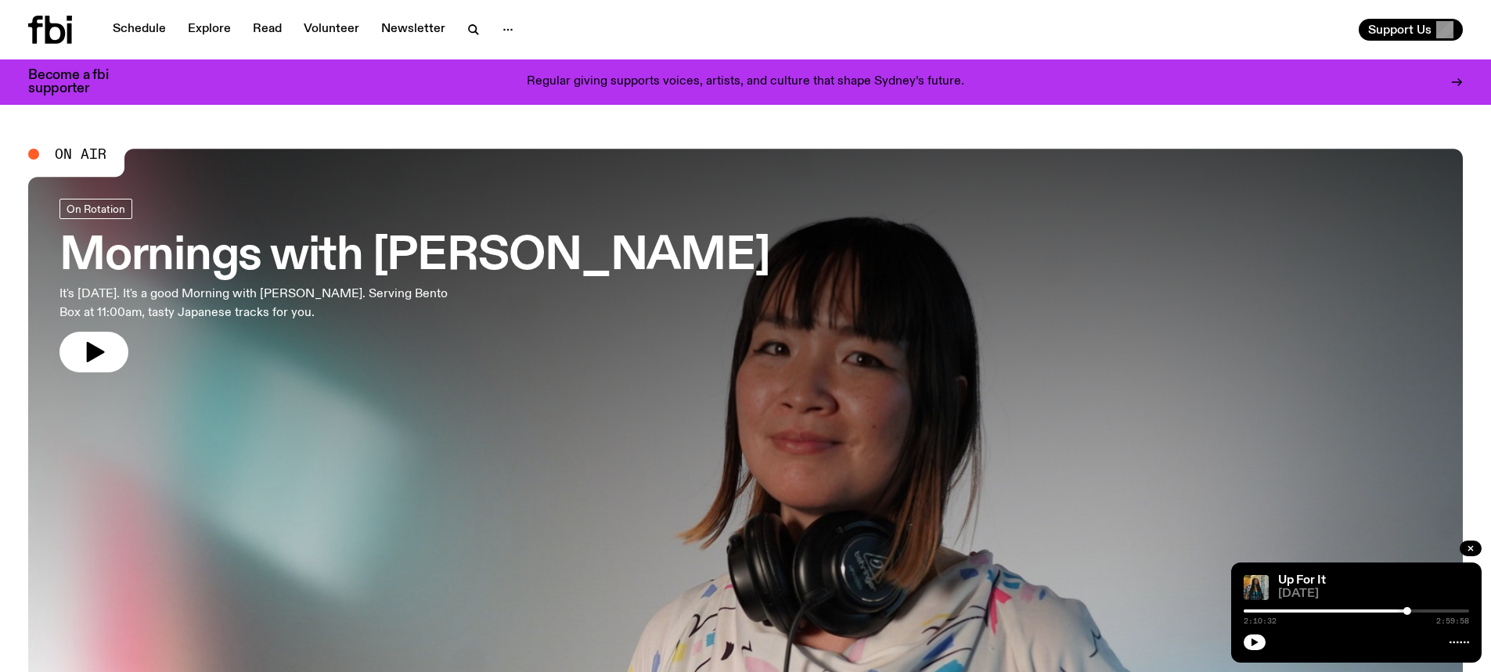
click at [304, 260] on h3 "Mornings with [PERSON_NAME]" at bounding box center [414, 257] width 711 height 44
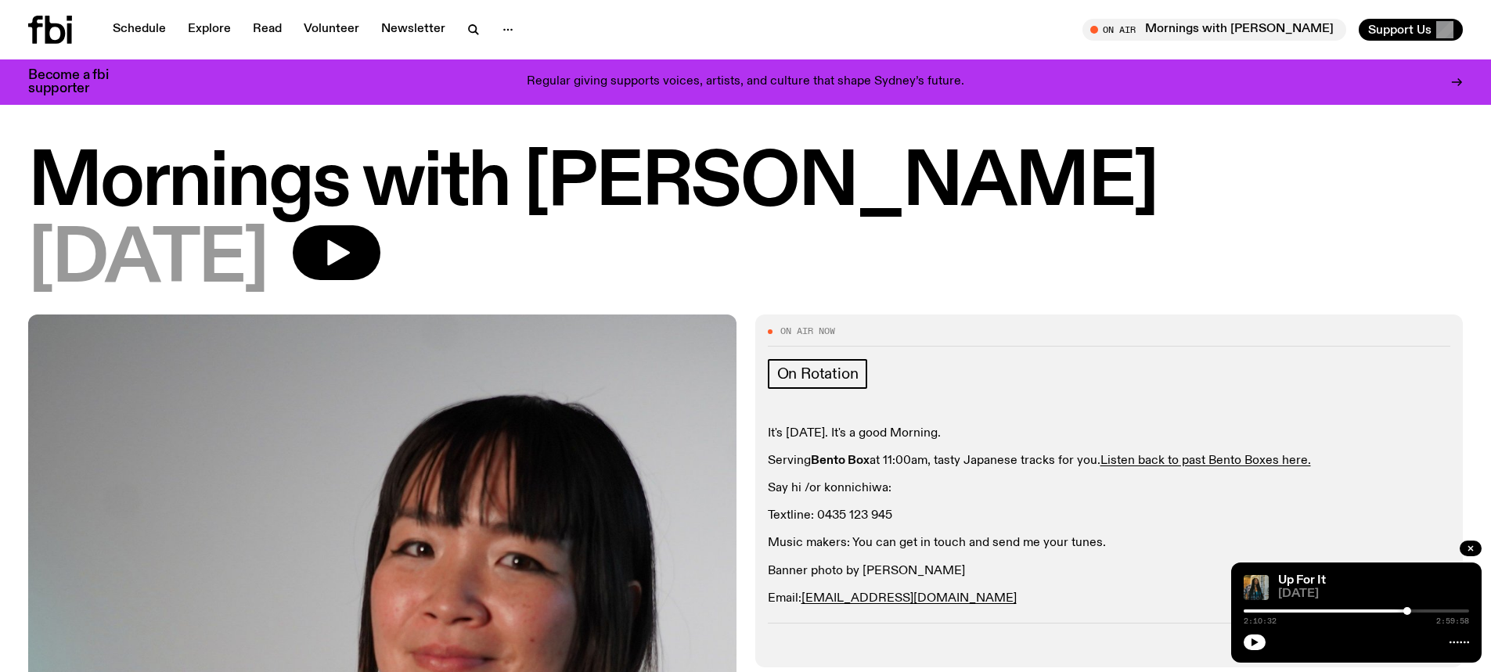
click at [64, 31] on icon at bounding box center [55, 30] width 20 height 28
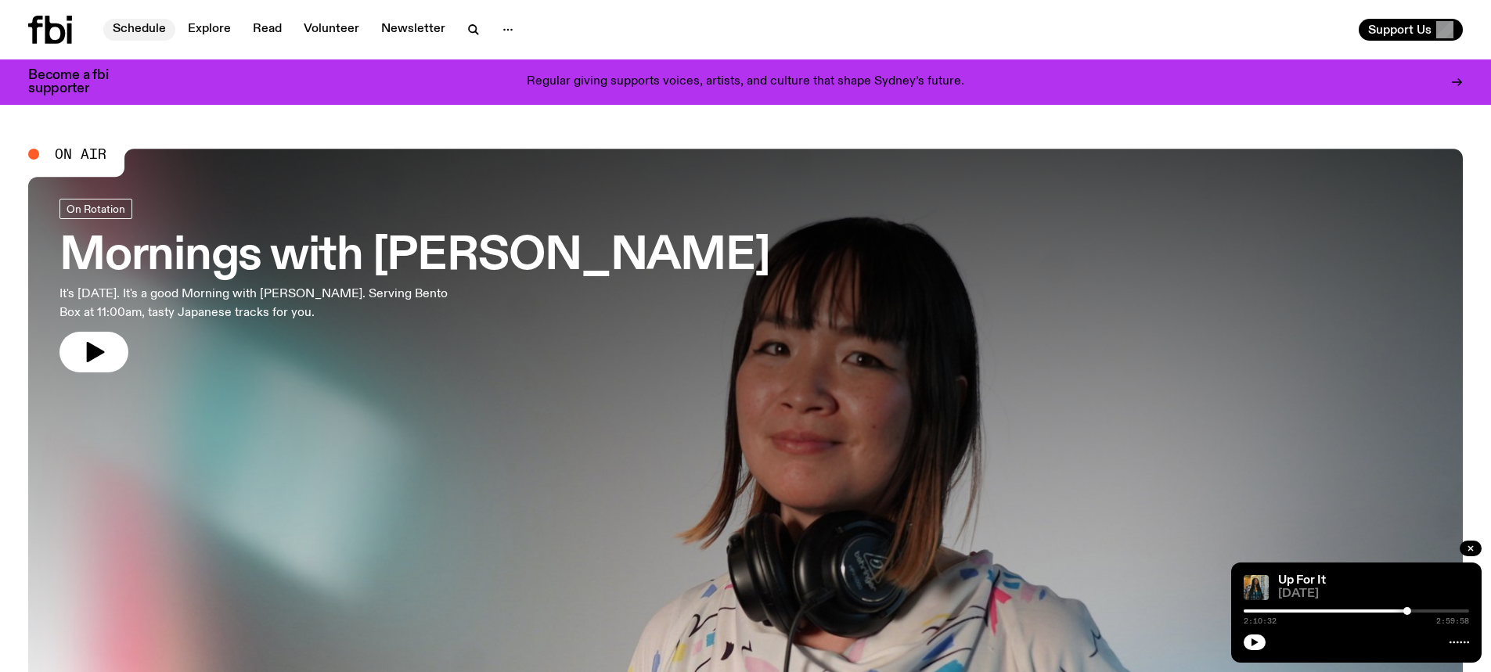
click at [131, 33] on link "Schedule" at bounding box center [139, 30] width 72 height 22
